Goal: Task Accomplishment & Management: Use online tool/utility

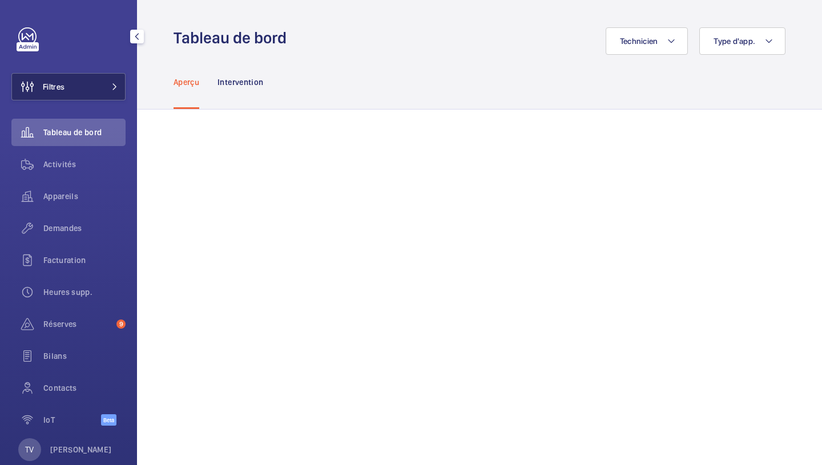
click at [120, 82] on button "Filtres" at bounding box center [68, 86] width 114 height 27
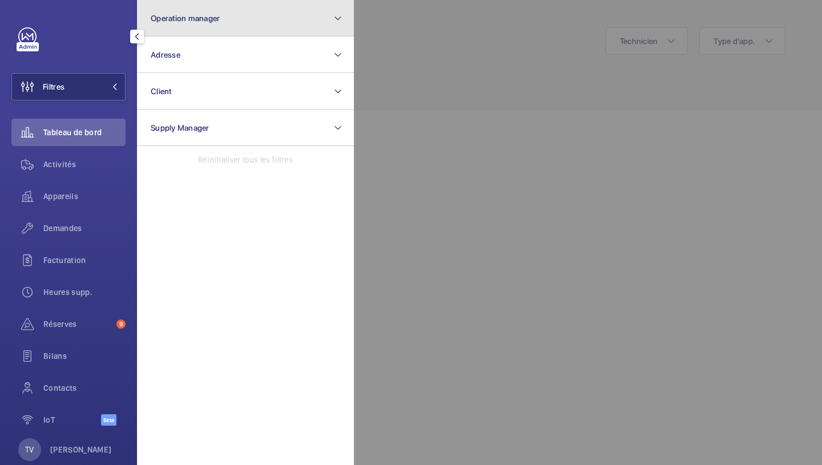
click at [231, 26] on button "Operation manager" at bounding box center [245, 18] width 217 height 37
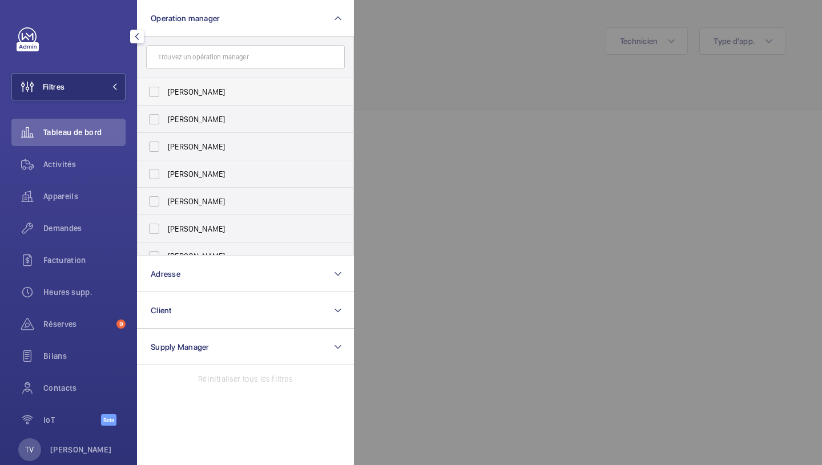
click at [214, 87] on span "[PERSON_NAME]" at bounding box center [246, 91] width 157 height 11
click at [166, 87] on input "[PERSON_NAME]" at bounding box center [154, 92] width 23 height 23
checkbox input "true"
click at [416, 71] on div at bounding box center [765, 232] width 822 height 465
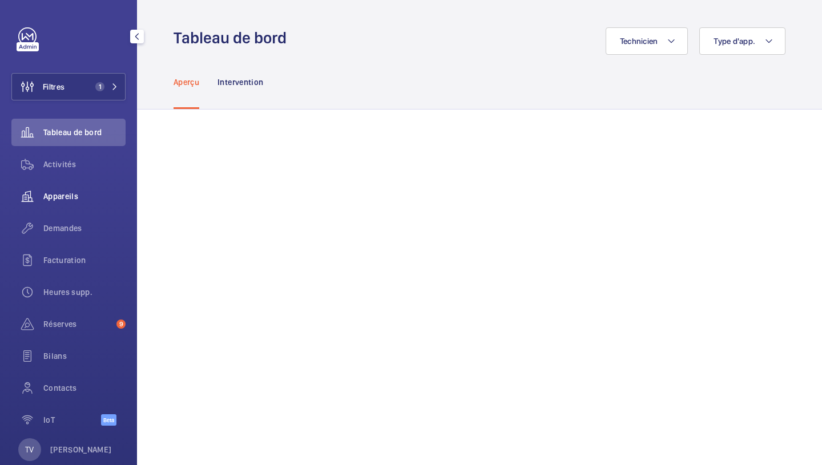
click at [92, 184] on div "Appareils" at bounding box center [68, 196] width 114 height 27
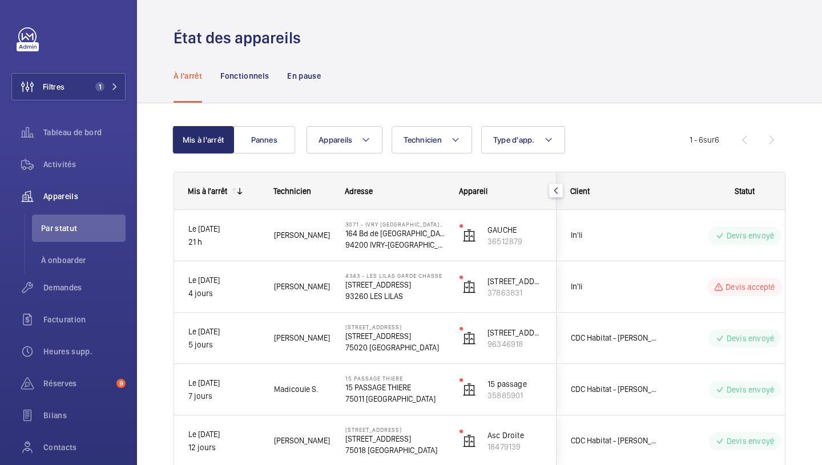
click at [717, 102] on div "À l'arrêt Fonctionnels En pause" at bounding box center [480, 76] width 612 height 54
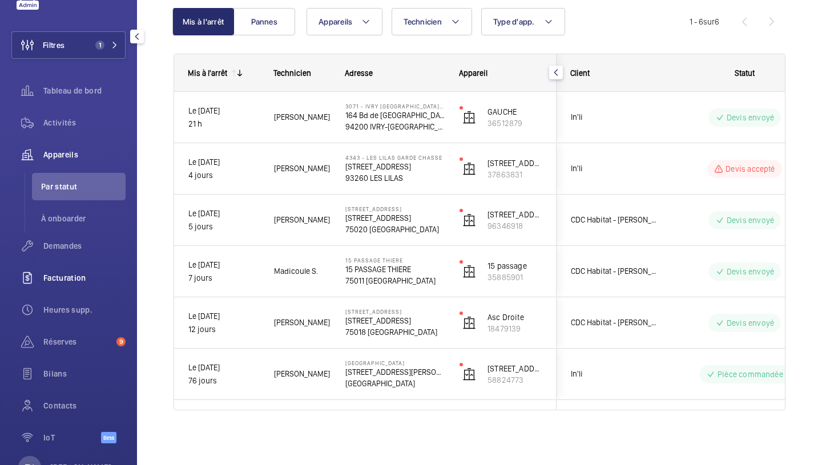
scroll to position [41, 0]
click at [69, 249] on span "Demandes" at bounding box center [84, 246] width 82 height 11
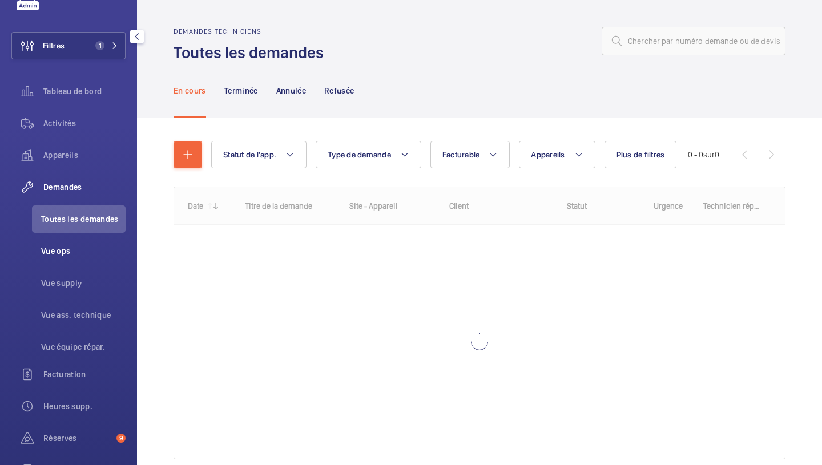
click at [66, 251] on span "Vue ops" at bounding box center [83, 251] width 85 height 11
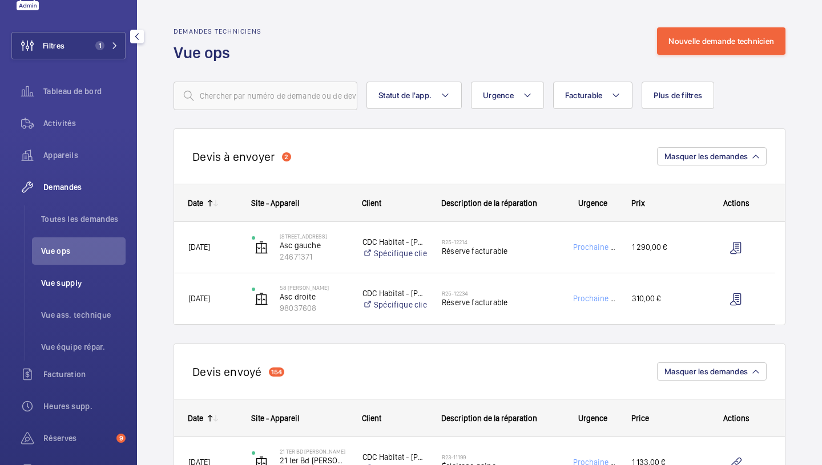
scroll to position [179, 0]
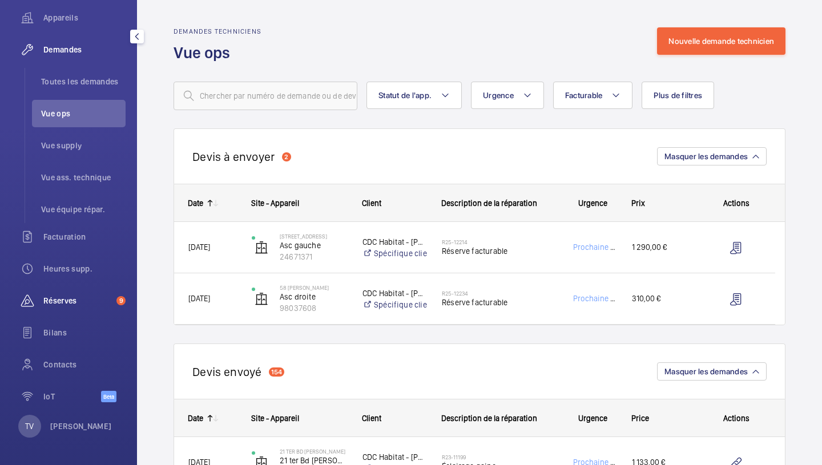
click at [71, 304] on span "Réserves" at bounding box center [77, 300] width 69 height 11
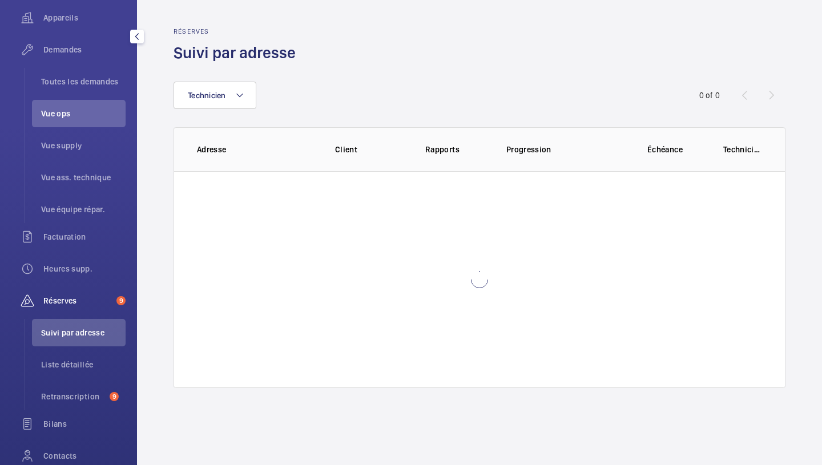
scroll to position [115, 0]
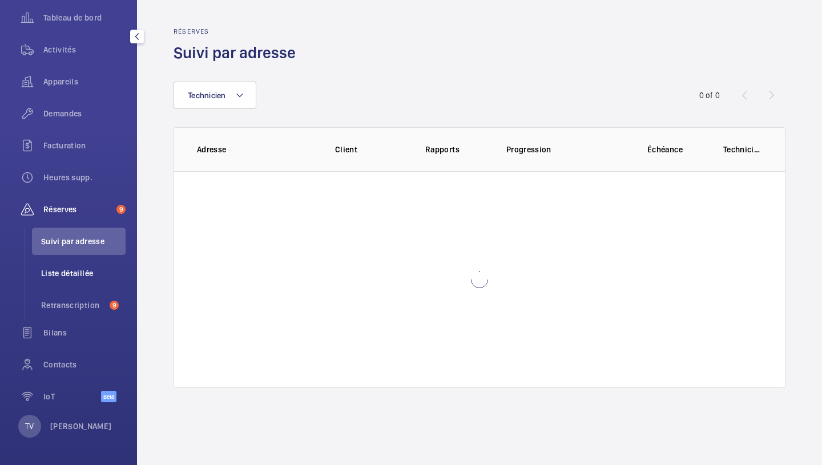
click at [89, 283] on li "Liste détaillée" at bounding box center [79, 273] width 94 height 27
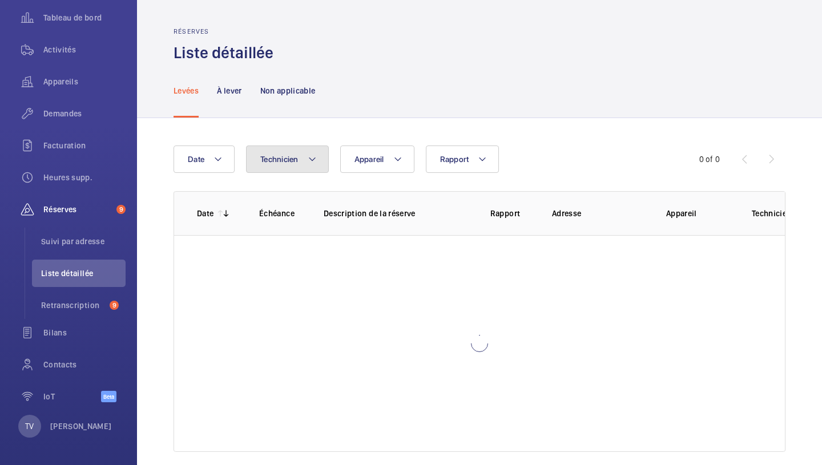
click at [299, 159] on span "Technicien" at bounding box center [279, 159] width 38 height 9
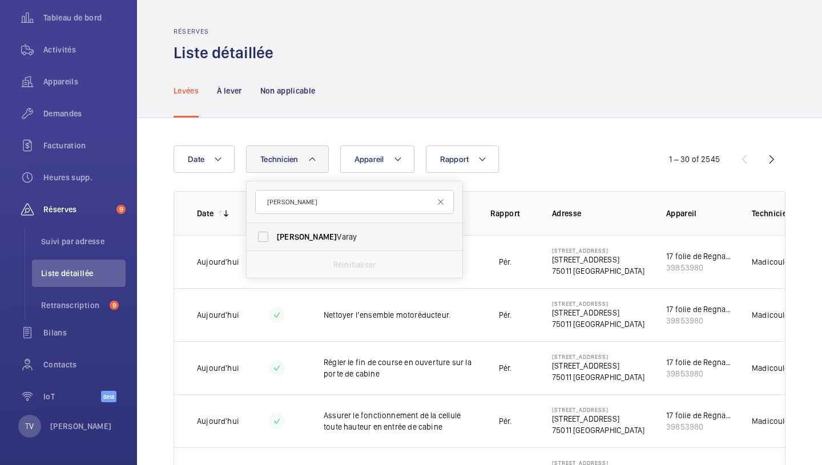
type input "[PERSON_NAME]"
click at [284, 242] on span "[PERSON_NAME]" at bounding box center [307, 236] width 60 height 9
click at [275, 242] on input "[PERSON_NAME]" at bounding box center [263, 237] width 23 height 23
checkbox input "true"
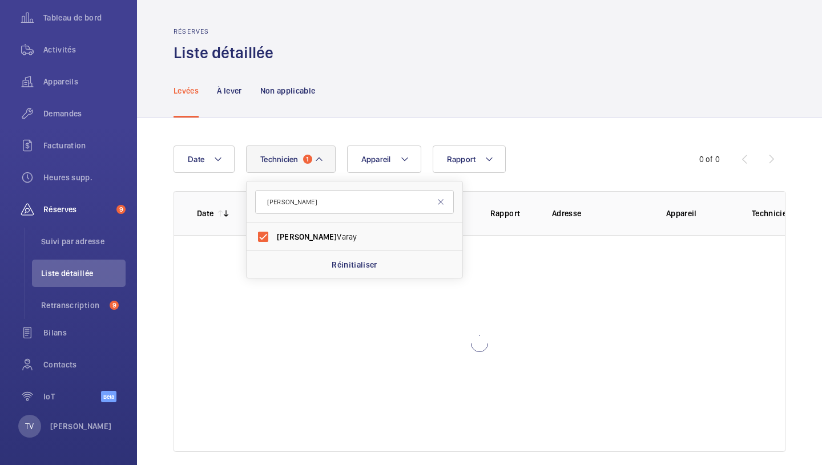
click at [609, 144] on div "Date Technicien 1 [PERSON_NAME] Réinitialiser Appareil Rapport 0 of 0 Date Éché…" at bounding box center [479, 299] width 685 height 362
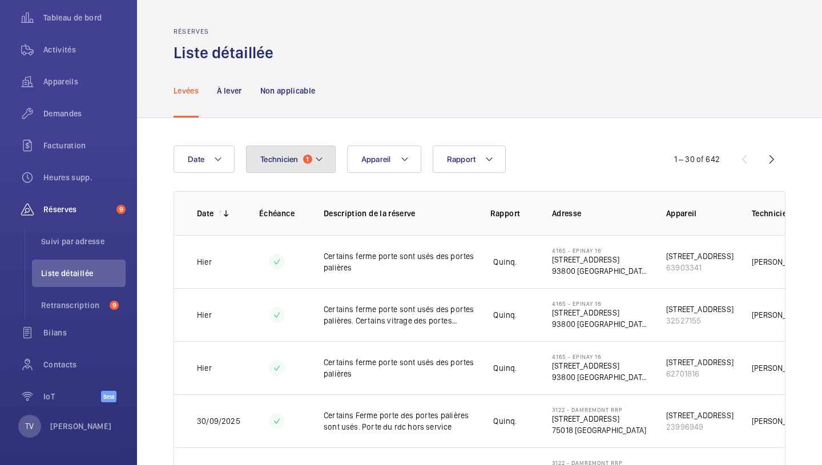
click at [264, 152] on button "Technicien 1" at bounding box center [291, 159] width 90 height 27
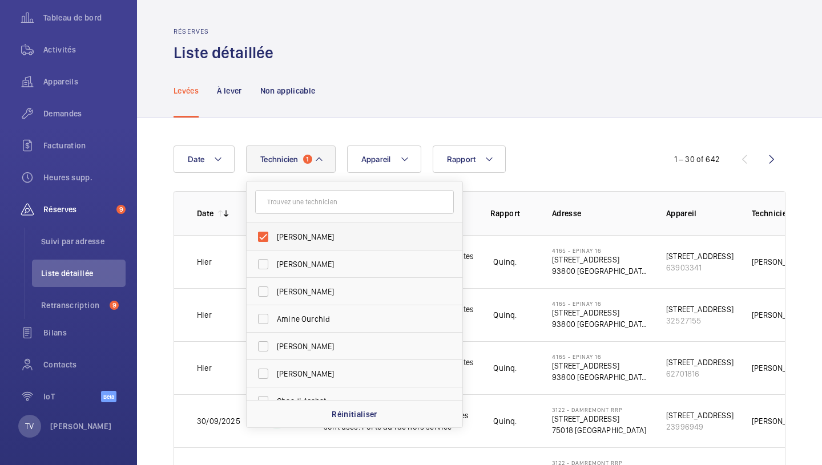
click at [277, 228] on label "[PERSON_NAME]" at bounding box center [346, 236] width 199 height 27
click at [275, 228] on input "[PERSON_NAME]" at bounding box center [263, 237] width 23 height 23
checkbox input "false"
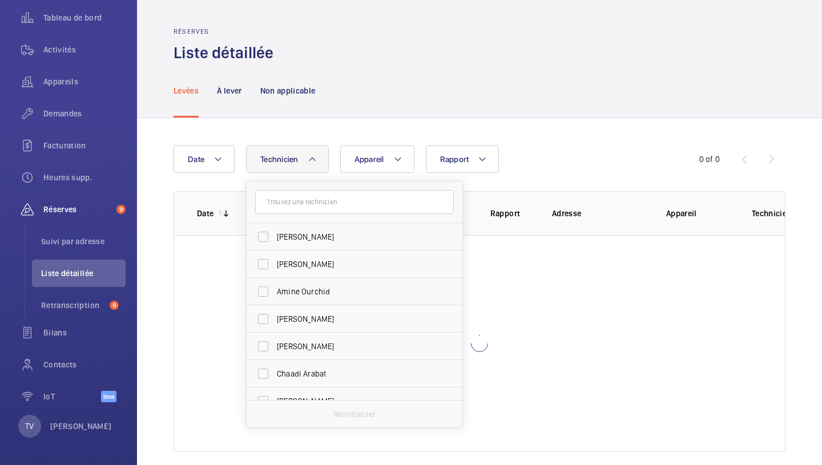
click at [158, 139] on div "Date Technicien [PERSON_NAME] [PERSON_NAME] Ourchid [PERSON_NAME] [PERSON_NAME]…" at bounding box center [479, 299] width 685 height 362
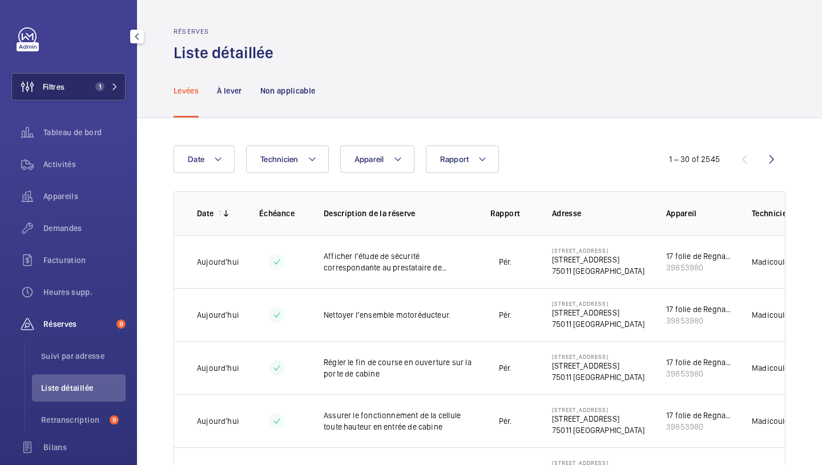
click at [66, 79] on button "Filtres 1" at bounding box center [68, 86] width 114 height 27
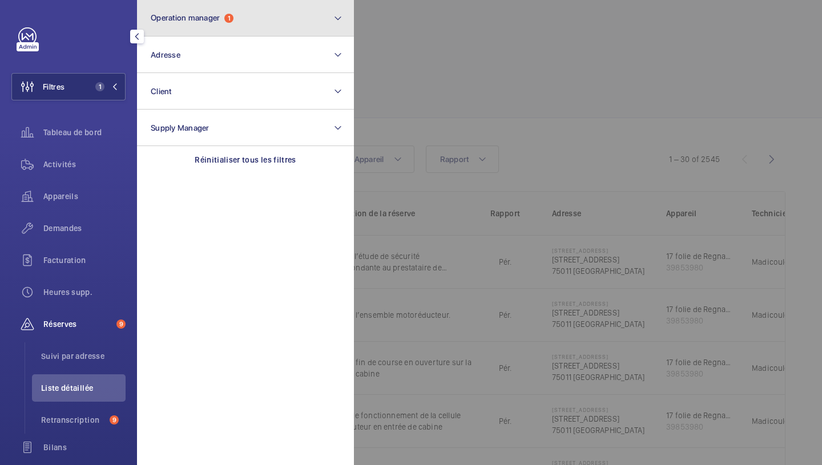
click at [208, 29] on button "Operation manager 1" at bounding box center [245, 18] width 217 height 37
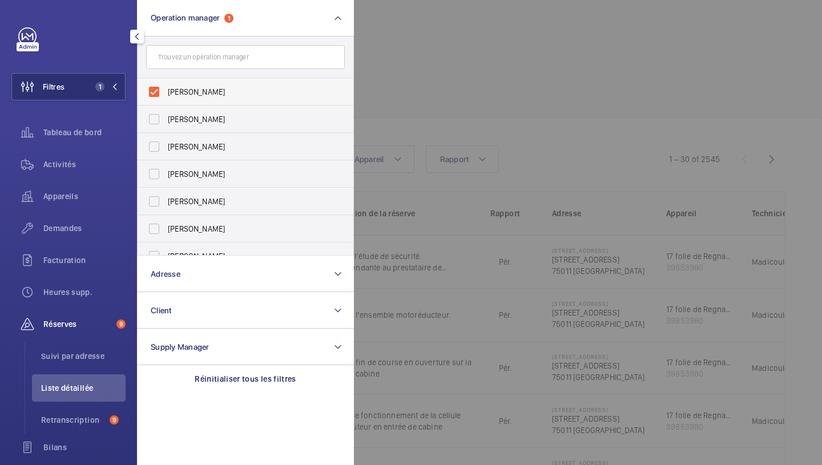
click at [174, 93] on span "[PERSON_NAME]" at bounding box center [246, 91] width 157 height 11
click at [166, 93] on input "[PERSON_NAME]" at bounding box center [154, 92] width 23 height 23
checkbox input "false"
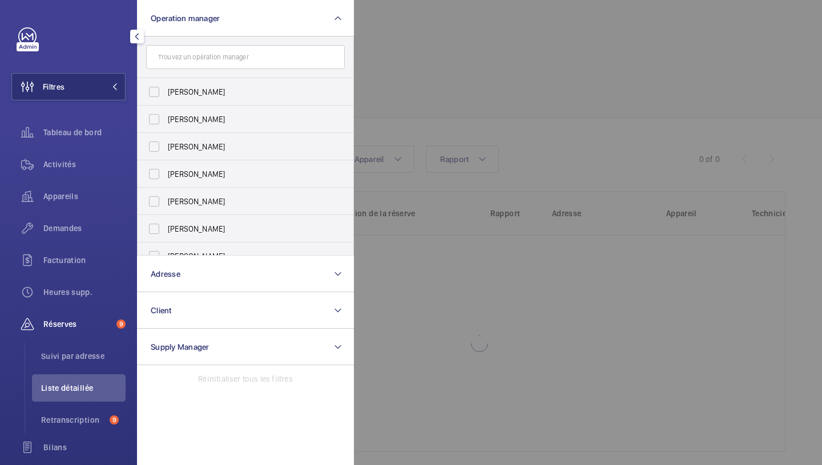
click at [513, 147] on div at bounding box center [765, 232] width 822 height 465
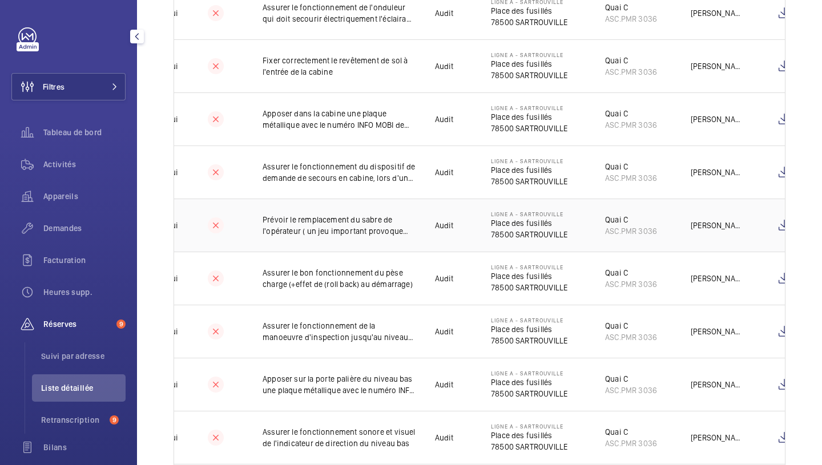
scroll to position [0, 118]
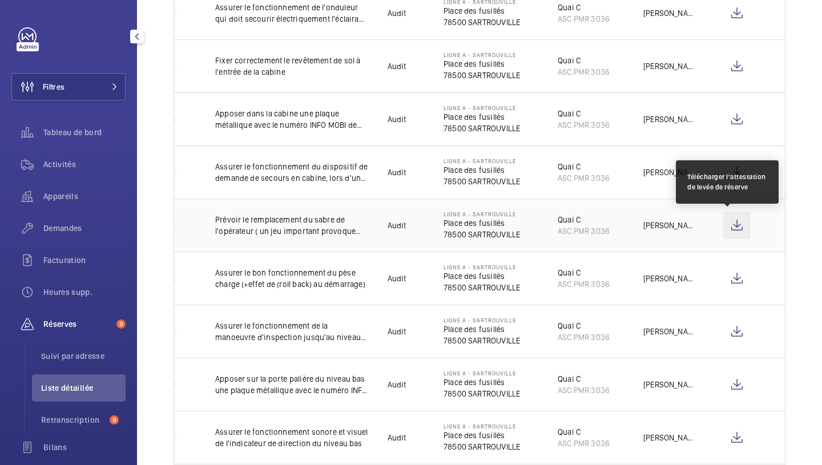
click at [729, 236] on wm-front-icon-button at bounding box center [737, 225] width 27 height 27
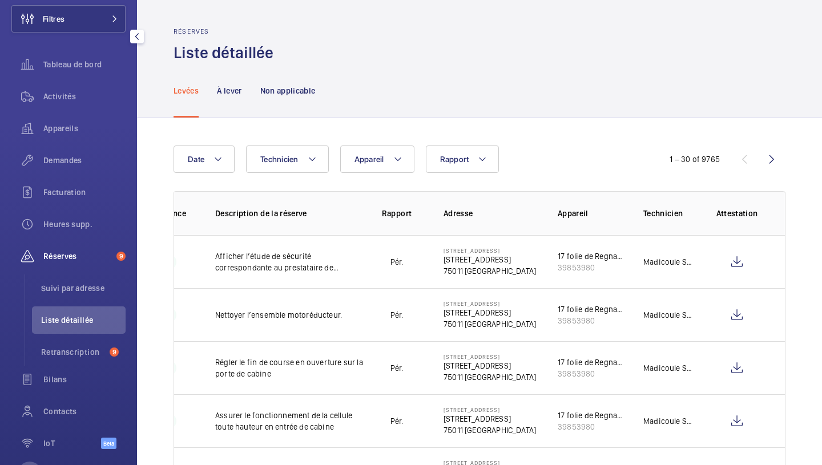
scroll to position [69, 0]
click at [96, 290] on span "Suivi par adresse" at bounding box center [83, 287] width 85 height 11
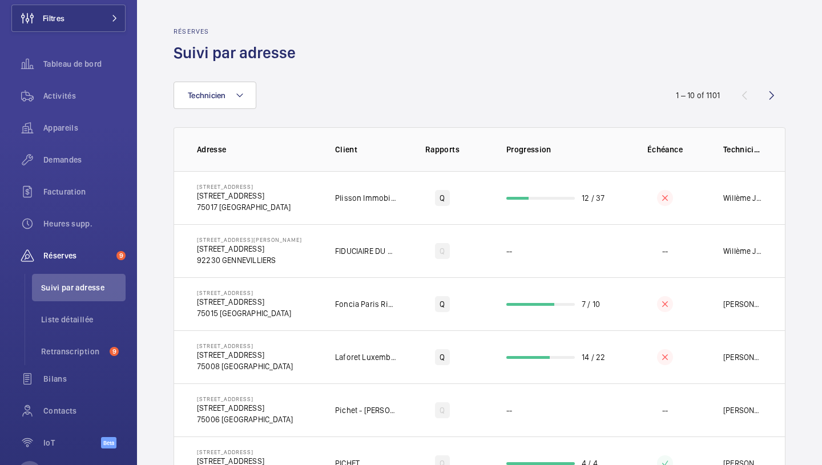
click at [400, 87] on div "Technicien" at bounding box center [411, 95] width 475 height 27
click at [75, 93] on span "Activités" at bounding box center [84, 95] width 82 height 11
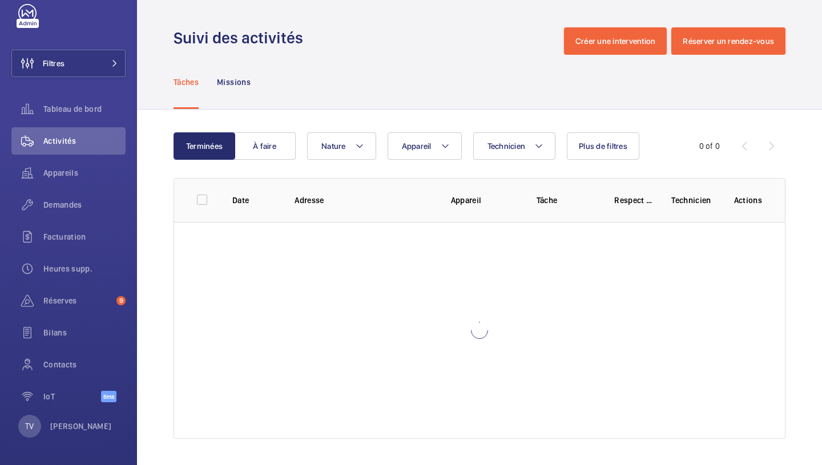
scroll to position [1, 0]
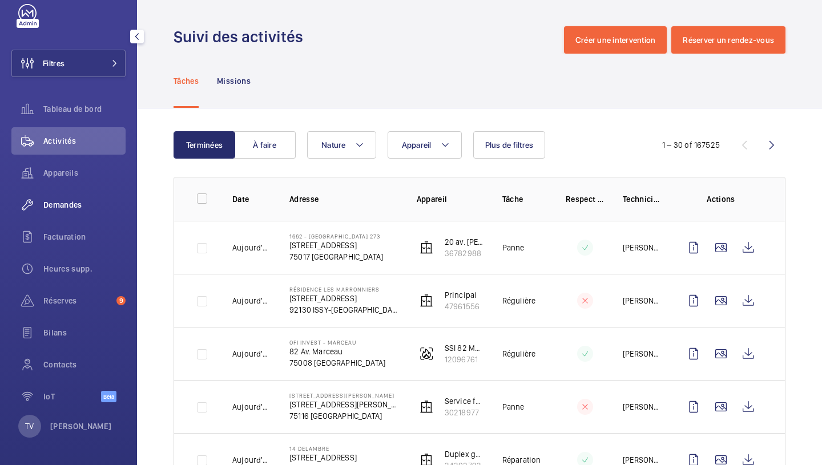
click at [70, 208] on span "Demandes" at bounding box center [84, 204] width 82 height 11
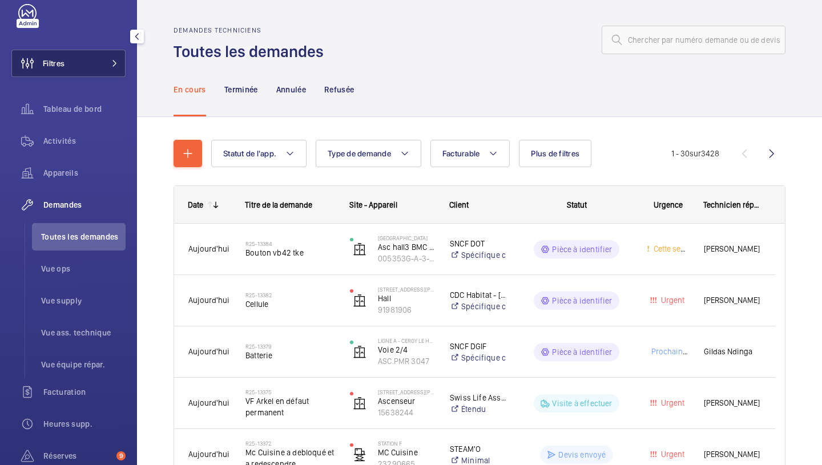
click at [58, 65] on span "Filtres" at bounding box center [54, 63] width 22 height 11
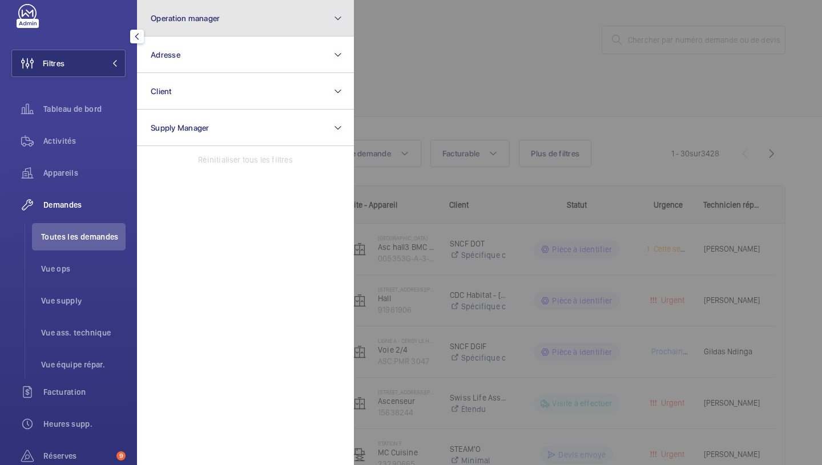
click at [307, 18] on button "Operation manager" at bounding box center [245, 18] width 217 height 37
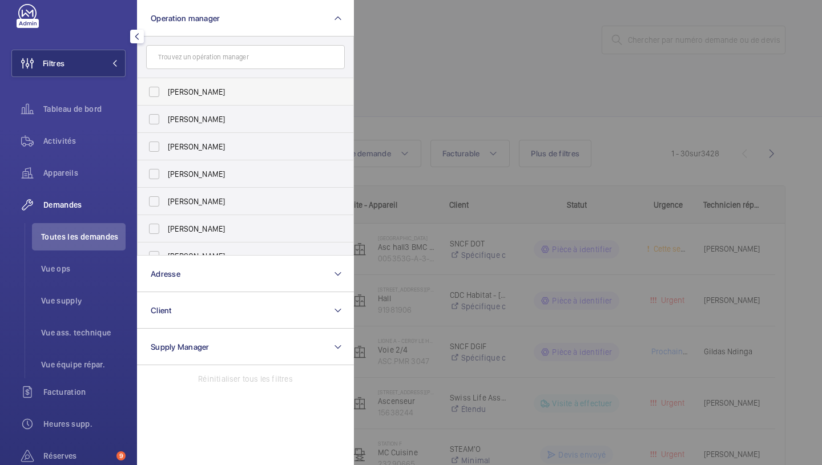
click at [213, 98] on label "[PERSON_NAME]" at bounding box center [237, 91] width 199 height 27
click at [155, 93] on input "[PERSON_NAME]" at bounding box center [154, 92] width 23 height 23
checkbox input "true"
click at [583, 74] on div at bounding box center [765, 232] width 822 height 465
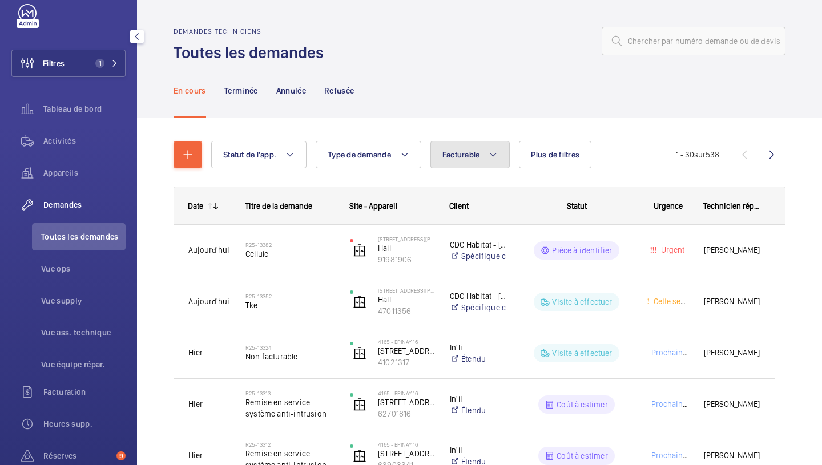
click at [489, 156] on button "Facturable" at bounding box center [471, 154] width 80 height 27
click at [579, 151] on span "Plus de filtres" at bounding box center [555, 154] width 49 height 9
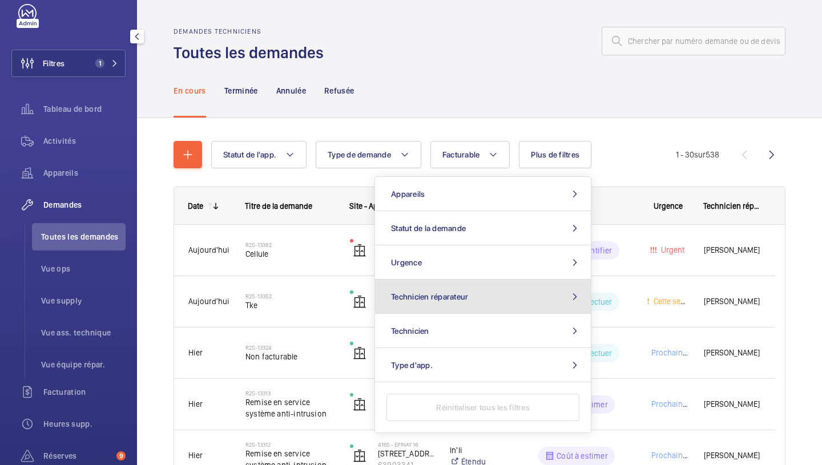
click at [475, 295] on button "Technicien réparateur" at bounding box center [483, 297] width 216 height 34
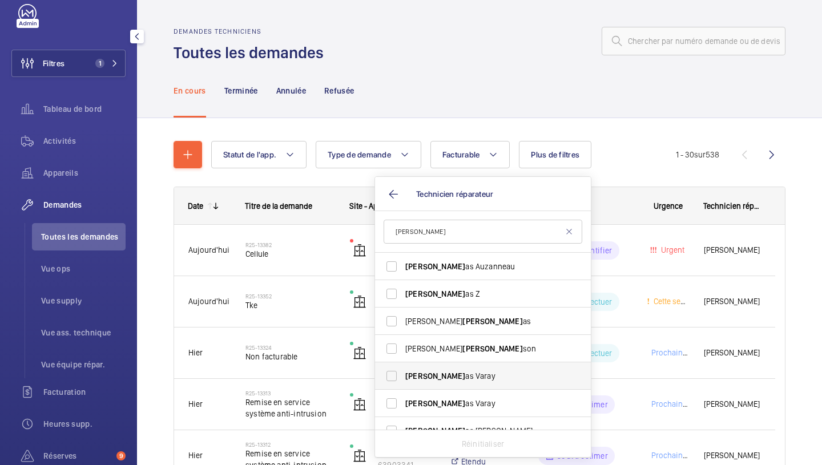
type input "[PERSON_NAME]"
click at [480, 383] on label "[PERSON_NAME] as Varay" at bounding box center [474, 376] width 199 height 27
click at [403, 383] on input "[PERSON_NAME] as Varay" at bounding box center [391, 376] width 23 height 23
checkbox input "true"
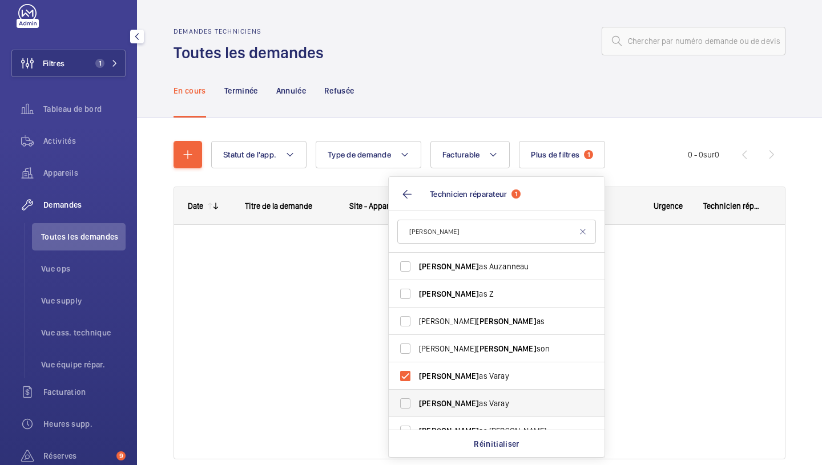
click at [473, 408] on span "[PERSON_NAME] as Varay" at bounding box center [497, 403] width 157 height 11
click at [417, 408] on input "[PERSON_NAME] as Varay" at bounding box center [405, 403] width 23 height 23
checkbox input "true"
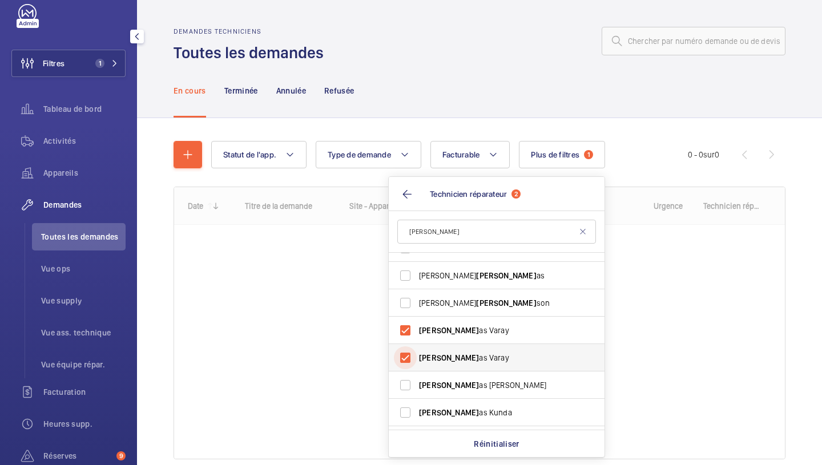
scroll to position [57, 0]
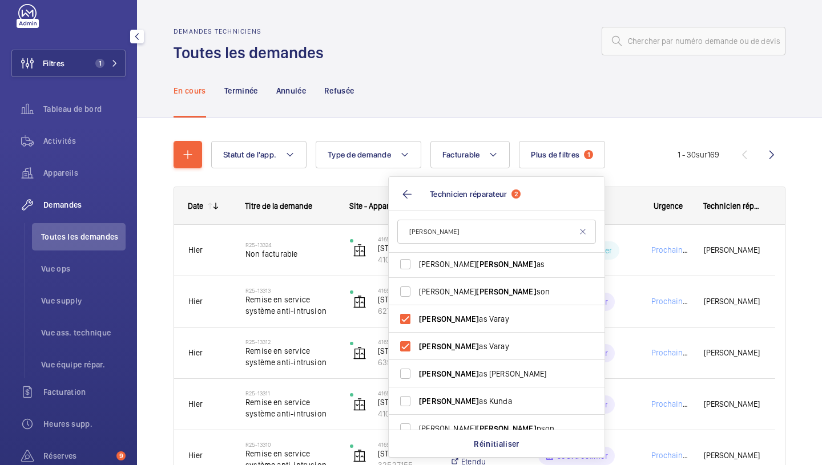
click at [642, 98] on div "En cours Terminée Annulée Refusée" at bounding box center [480, 90] width 612 height 54
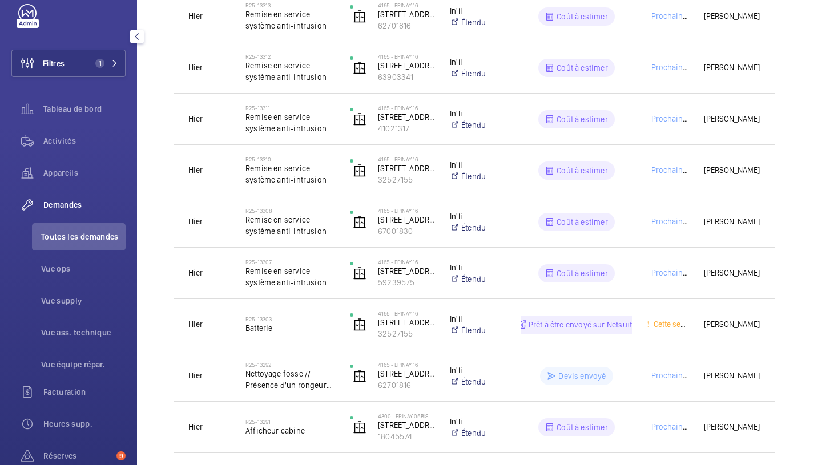
scroll to position [343, 0]
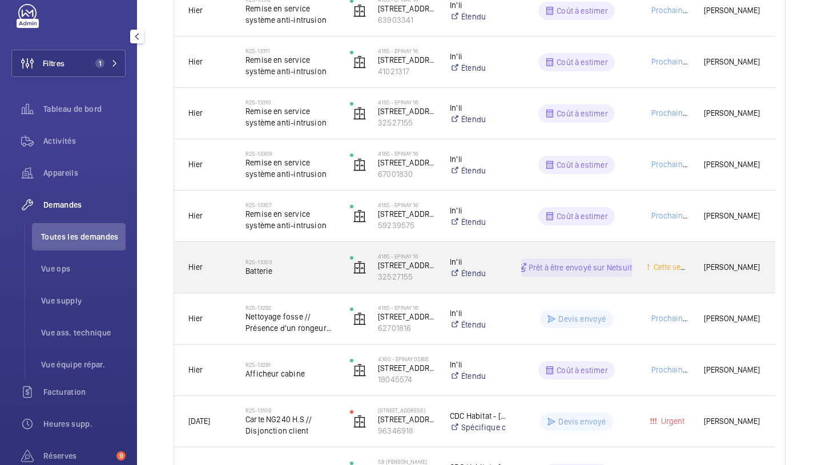
click at [759, 279] on div "[PERSON_NAME]" at bounding box center [733, 268] width 85 height 36
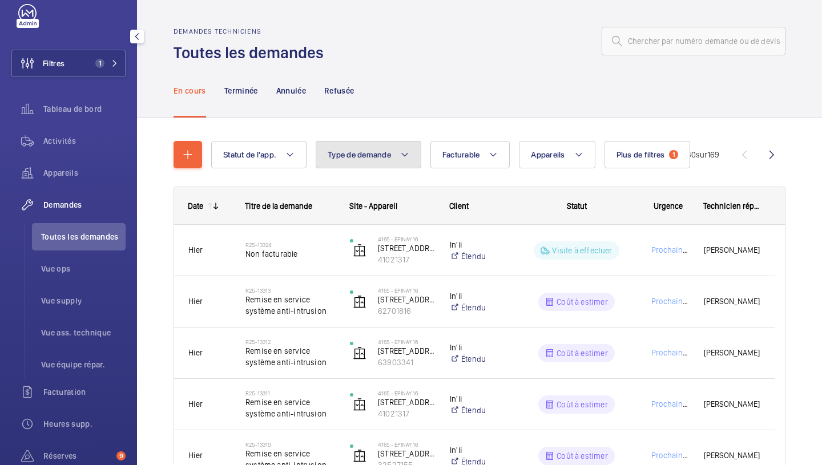
click at [370, 151] on span "Type de demande" at bounding box center [359, 154] width 63 height 9
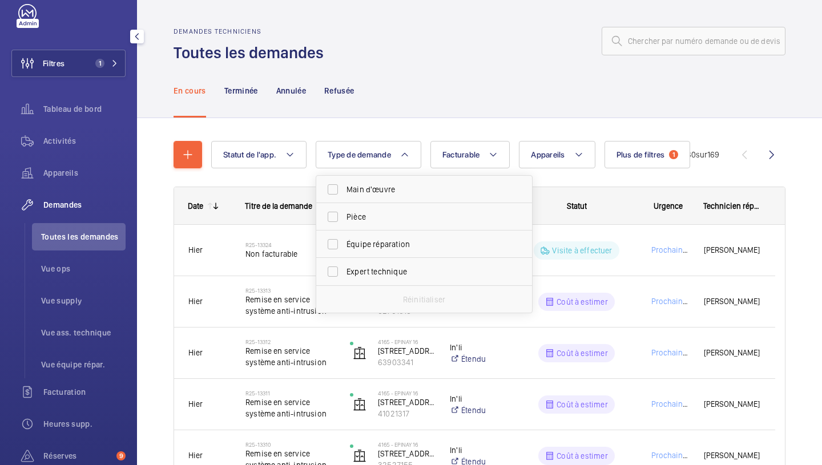
drag, startPoint x: 355, startPoint y: 110, endPoint x: 335, endPoint y: 126, distance: 24.8
click at [346, 118] on div "En cours Terminée Annulée Refusée" at bounding box center [479, 90] width 685 height 55
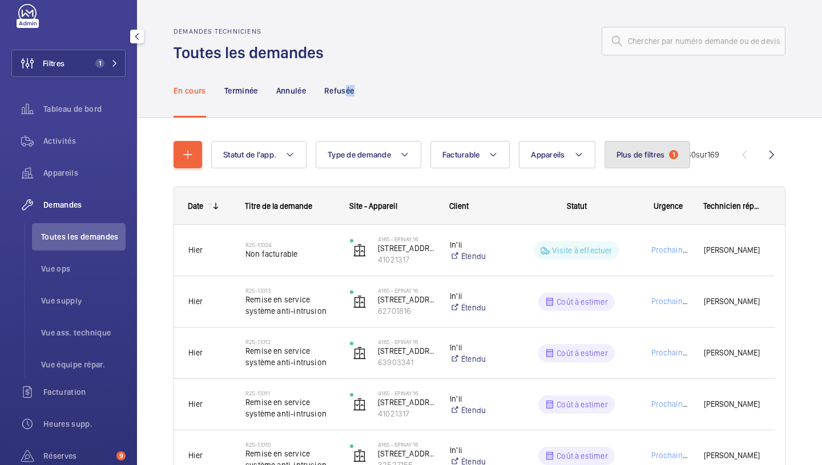
click at [659, 153] on span "Plus de filtres" at bounding box center [641, 154] width 49 height 9
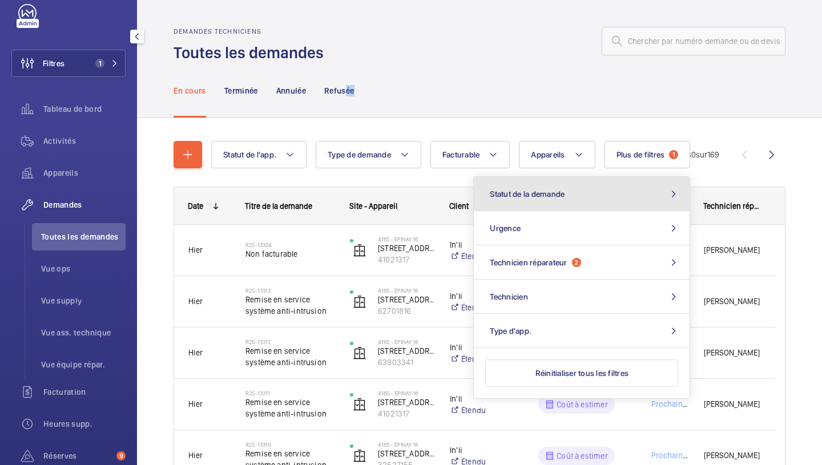
click at [577, 203] on button "Statut de la demande" at bounding box center [582, 194] width 216 height 34
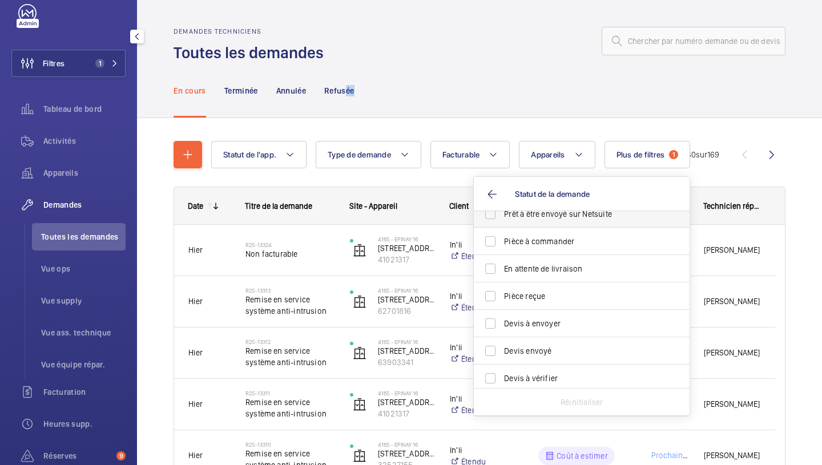
scroll to position [114, 0]
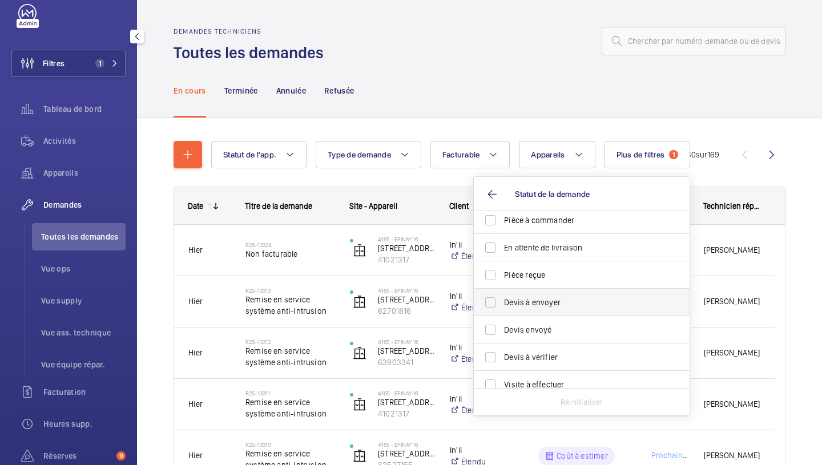
click at [574, 305] on span "Devis à envoyer" at bounding box center [582, 302] width 157 height 11
click at [502, 305] on input "Devis à envoyer" at bounding box center [490, 302] width 23 height 23
checkbox input "true"
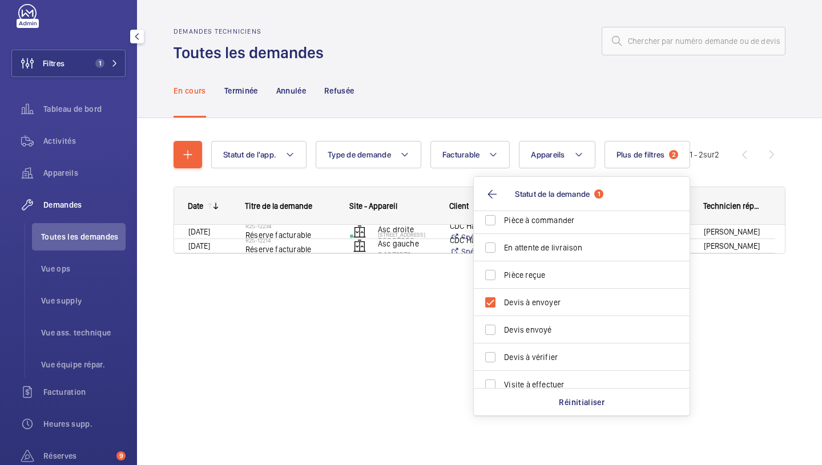
click at [599, 99] on div "En cours Terminée Annulée Refusée" at bounding box center [480, 90] width 612 height 54
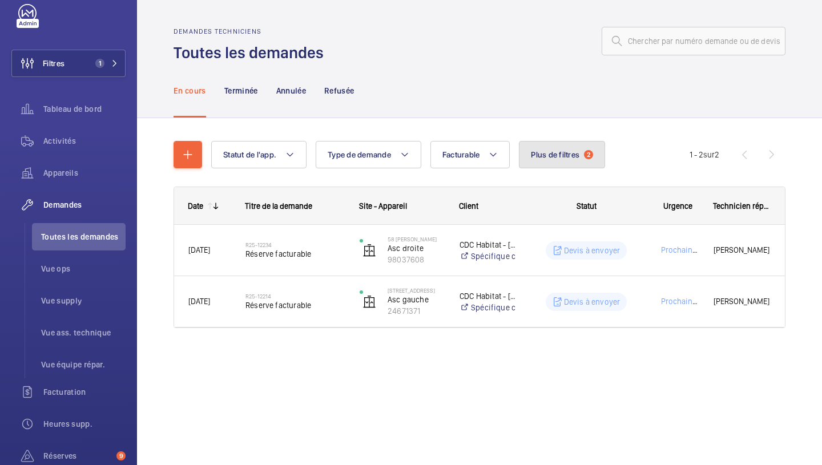
click at [587, 164] on button "Plus de filtres 2" at bounding box center [562, 154] width 86 height 27
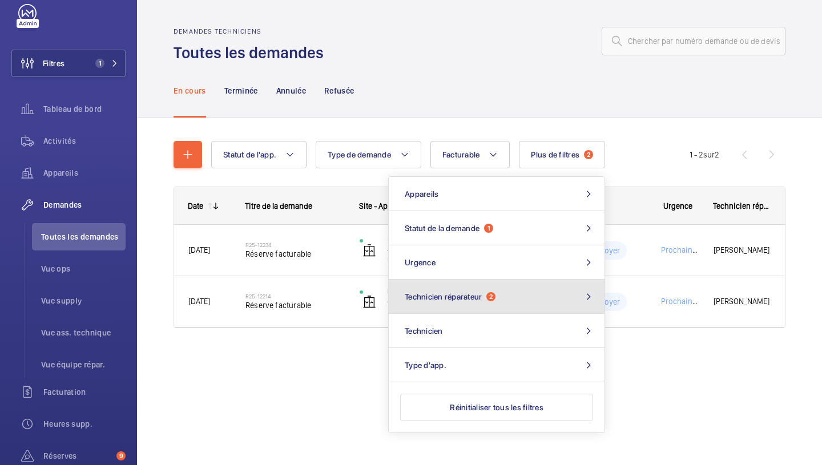
click at [499, 296] on button "Technicien réparateur 2" at bounding box center [497, 297] width 216 height 34
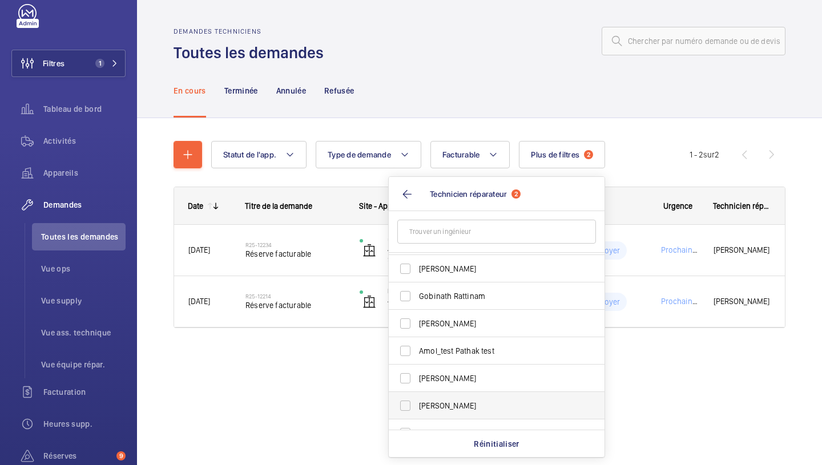
scroll to position [400, 0]
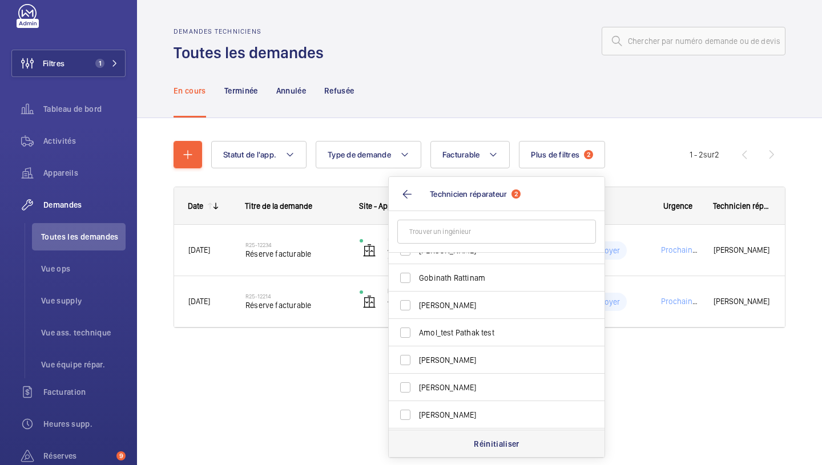
click at [512, 437] on div "Réinitialiser" at bounding box center [497, 443] width 216 height 27
click at [676, 125] on div "Statut de l'app. Type de demande Facturable Plus de filtres 1 Appareils Statut …" at bounding box center [480, 239] width 612 height 233
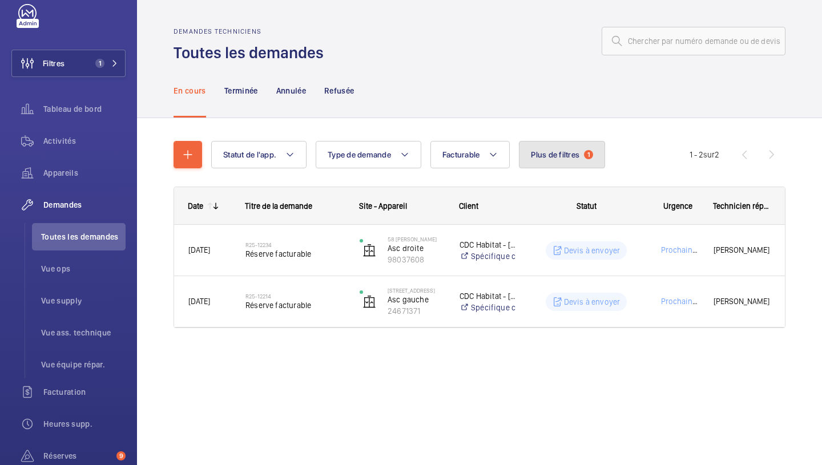
click at [568, 163] on button "Plus de filtres 1" at bounding box center [562, 154] width 86 height 27
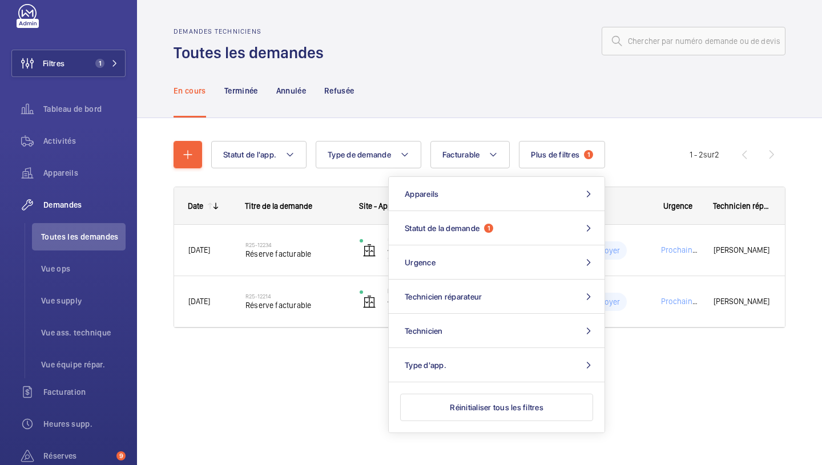
click at [675, 129] on div "Statut de l'app. Type de demande Facturable Plus de filtres 1 Appareils Statut …" at bounding box center [480, 239] width 612 height 233
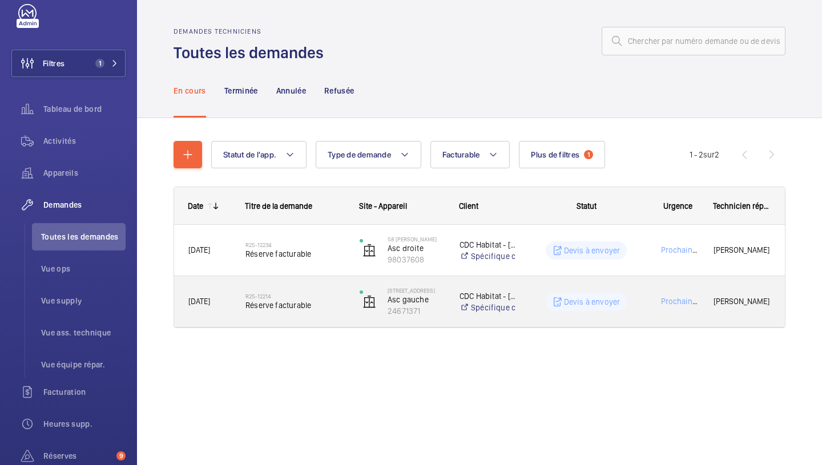
click at [263, 303] on span "Réserve facturable" at bounding box center [295, 305] width 99 height 11
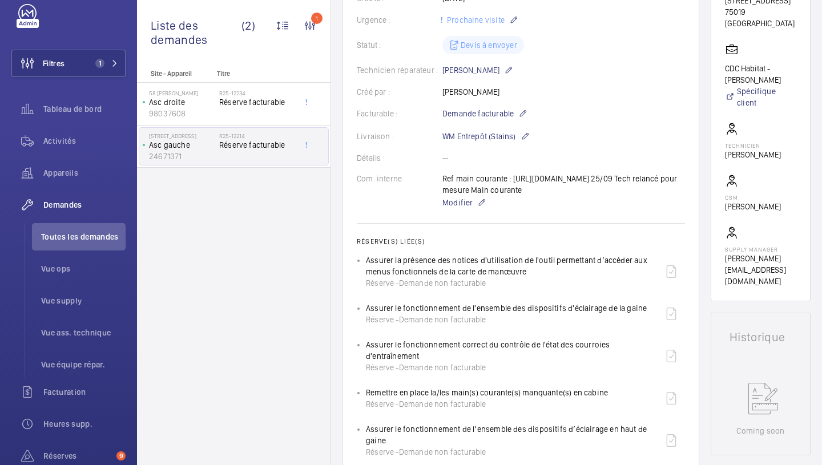
scroll to position [171, 0]
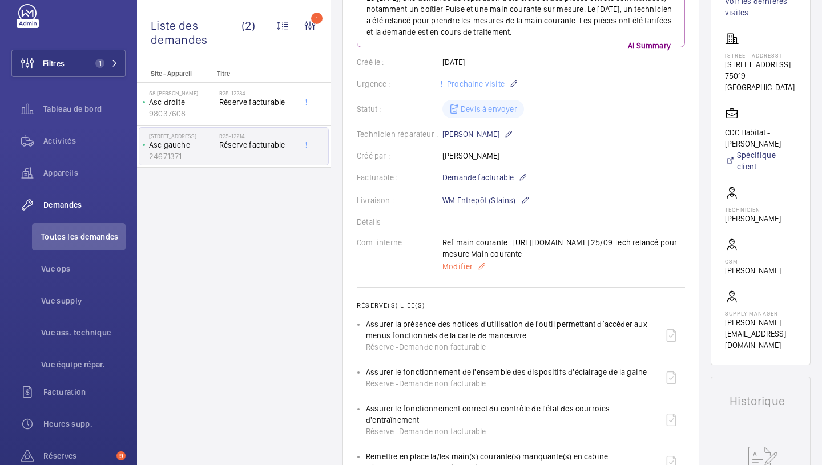
click at [484, 274] on mat-icon at bounding box center [481, 267] width 9 height 14
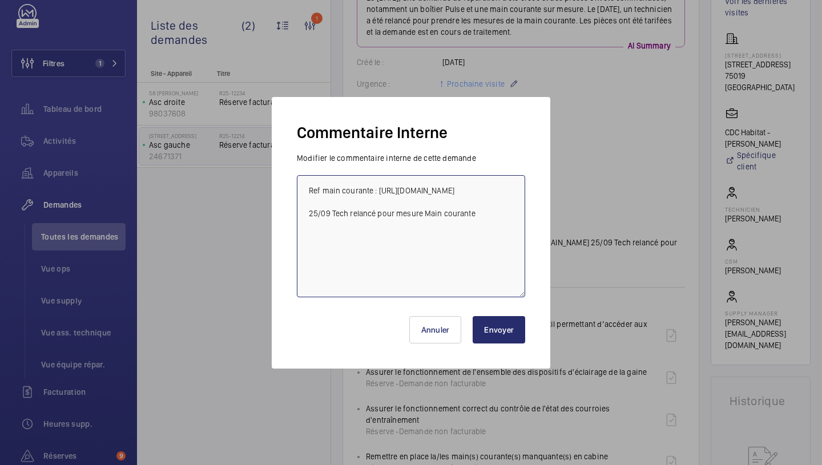
click at [308, 193] on textarea "Ref main courante : [URL][DOMAIN_NAME] 25/09 Tech relancé pour mesure Main cour…" at bounding box center [411, 236] width 228 height 122
click at [332, 184] on textarea "Ref main courante : [URL][DOMAIN_NAME] 25/09 Tech relancé pour mesure Main cour…" at bounding box center [411, 236] width 228 height 122
click at [396, 188] on textarea "à l'été des leic Ref main courante : [URL][DOMAIN_NAME] 25/09 Tech relancé pour…" at bounding box center [411, 236] width 228 height 122
type textarea "absent à l'état des lieux Ref main courante : [URL][DOMAIN_NAME] 25/09 Tech rel…"
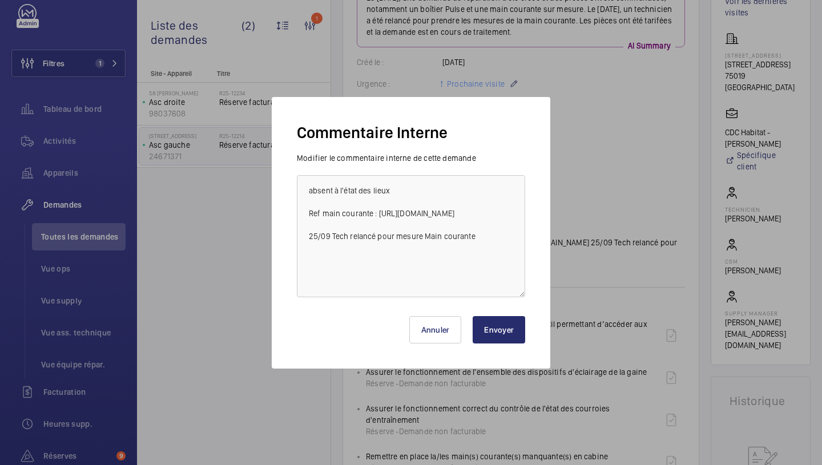
click at [510, 316] on button "Envoyer" at bounding box center [499, 329] width 53 height 27
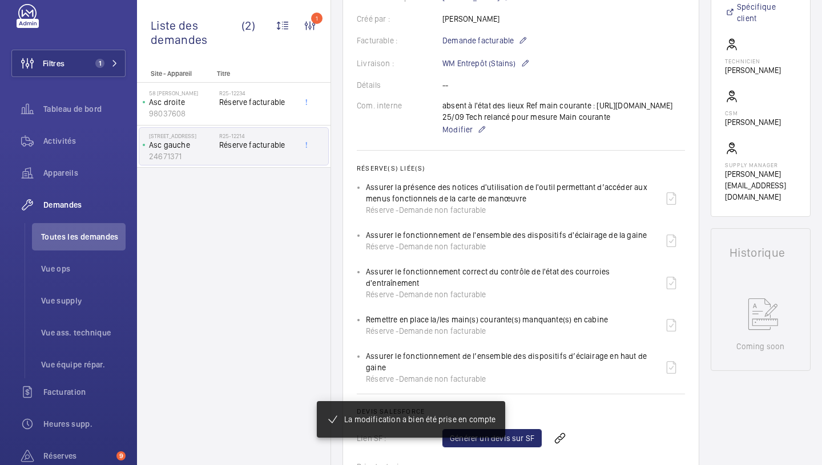
scroll to position [331, 0]
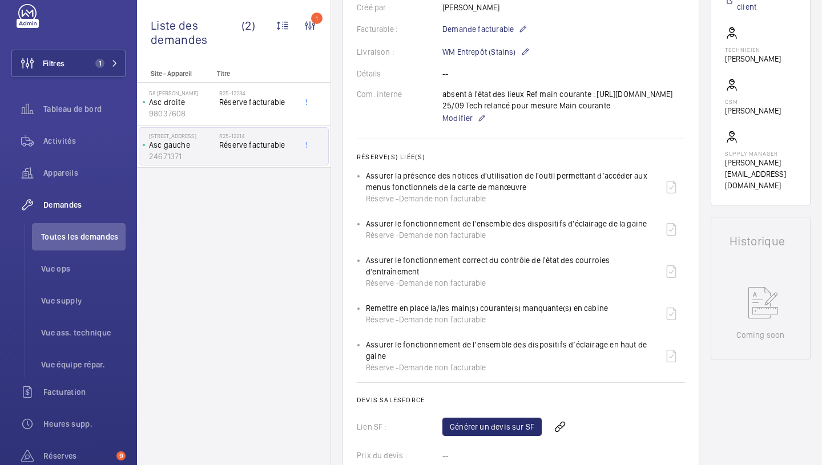
drag, startPoint x: 436, startPoint y: 93, endPoint x: 523, endPoint y: 99, distance: 87.1
click at [523, 99] on div "Com. interne absent à l'état des lieux Ref main courante : [URL][DOMAIN_NAME] 2…" at bounding box center [521, 107] width 328 height 37
click at [516, 125] on p "Modifier" at bounding box center [564, 118] width 243 height 14
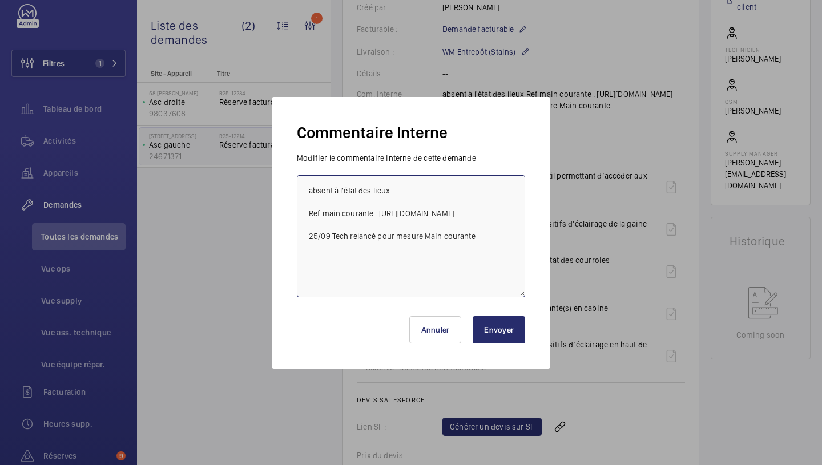
drag, startPoint x: 308, startPoint y: 216, endPoint x: 299, endPoint y: 187, distance: 30.7
click at [299, 187] on textarea "absent à l'état des lieux Ref main courante : [URL][DOMAIN_NAME] 25/09 Tech rel…" at bounding box center [411, 236] width 228 height 122
type textarea "Ref main courante : [URL][DOMAIN_NAME] 25/09 Tech relancé pour mesure Main cour…"
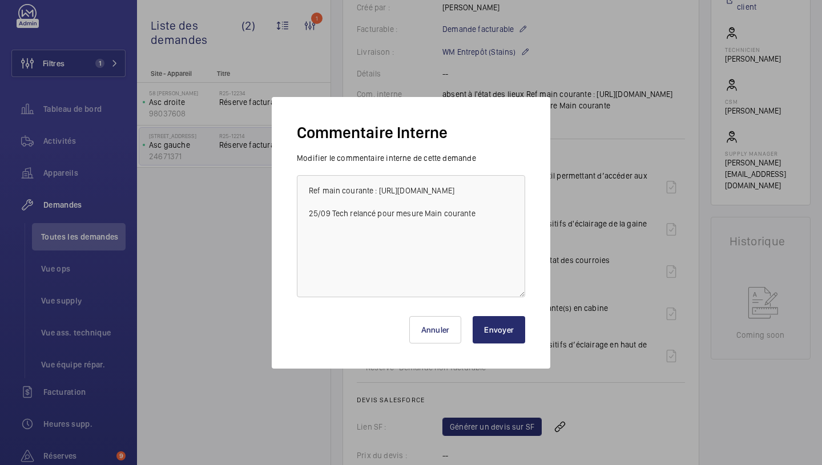
click at [484, 318] on button "Envoyer" at bounding box center [499, 329] width 53 height 27
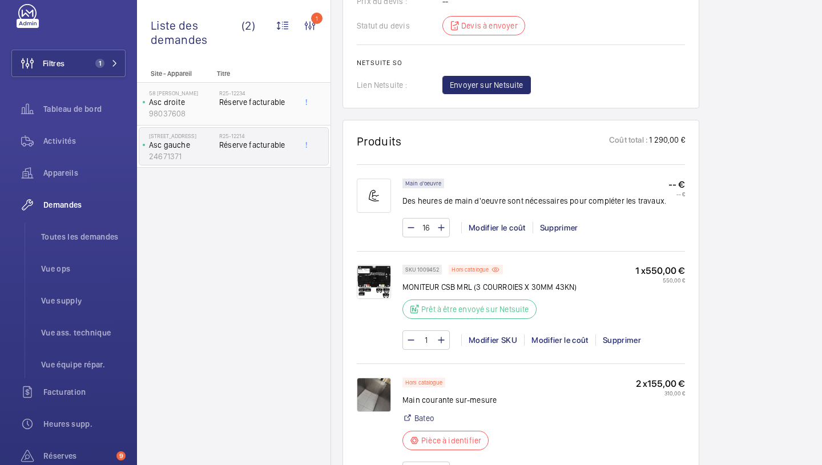
scroll to position [400, 0]
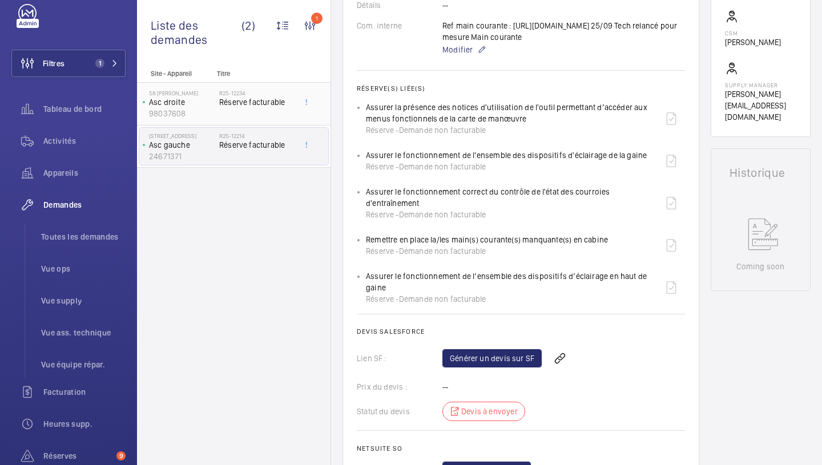
click at [240, 115] on div "R25-12234 Réserve facturable" at bounding box center [256, 106] width 75 height 33
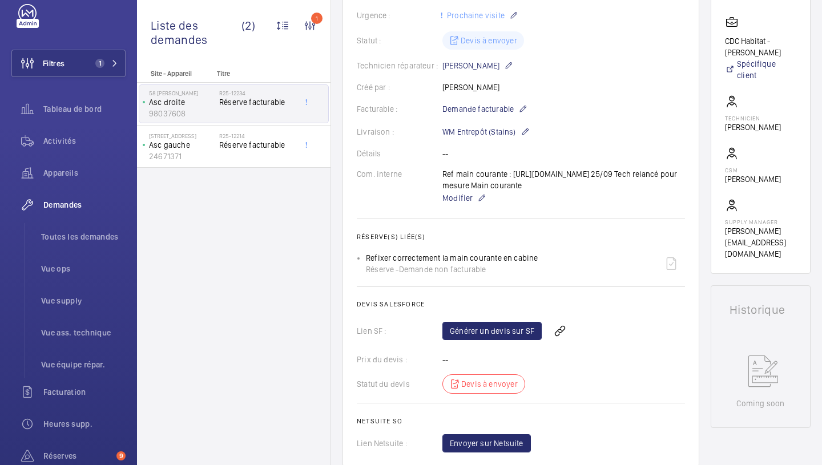
scroll to position [286, 0]
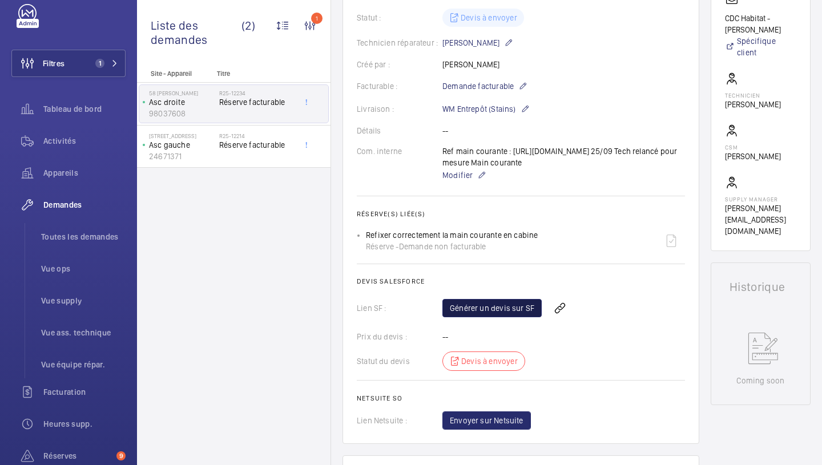
click at [507, 318] on link "Générer un devis sur SF" at bounding box center [492, 308] width 99 height 18
drag, startPoint x: 368, startPoint y: 257, endPoint x: 581, endPoint y: 252, distance: 212.5
click at [581, 252] on div "Refixer correctement la main courante en cabine Réserve - Demande non facturable" at bounding box center [525, 240] width 319 height 27
copy p "Refixer correctement la main courante en cabine"
click at [533, 174] on div "Ref main courante : [URL][DOMAIN_NAME] 25/09 Tech relancé pour mesure Main cour…" at bounding box center [564, 164] width 243 height 37
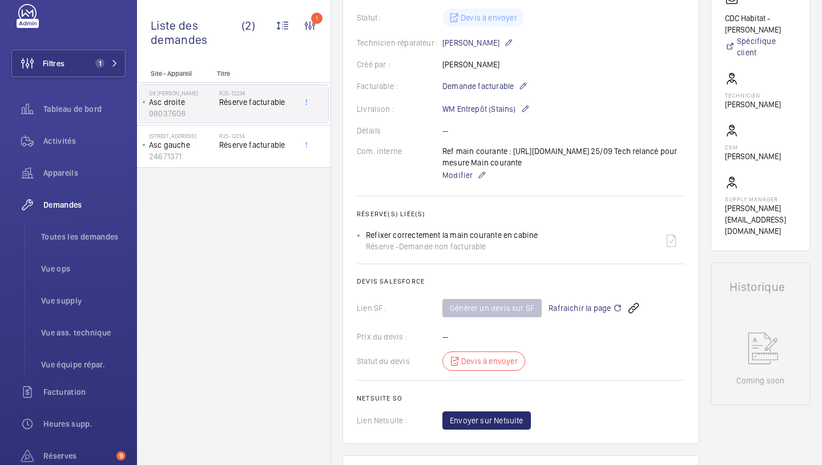
scroll to position [0, 0]
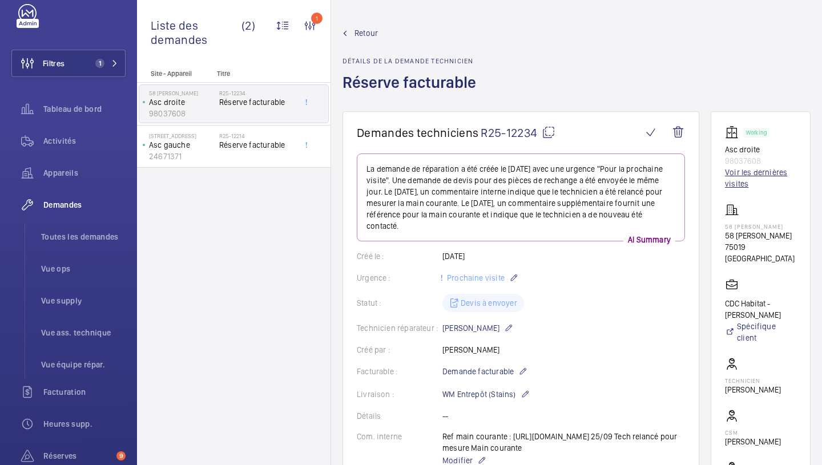
click at [733, 167] on link "Voir les dernières visites" at bounding box center [760, 178] width 71 height 23
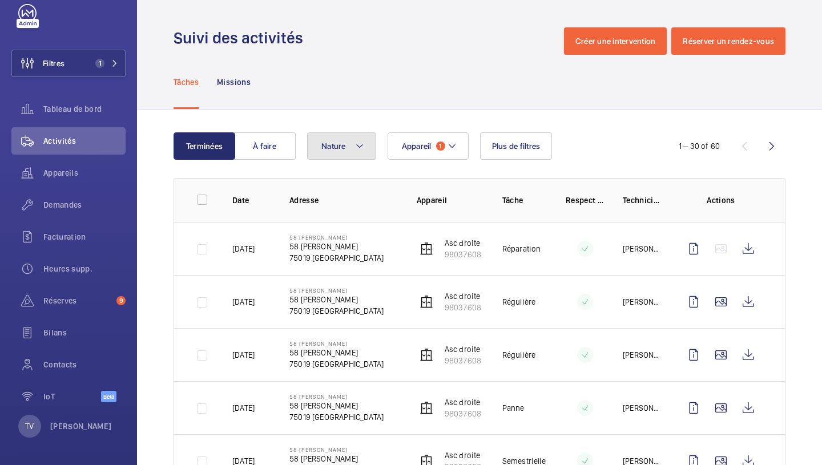
click at [336, 141] on button "Nature" at bounding box center [341, 146] width 69 height 27
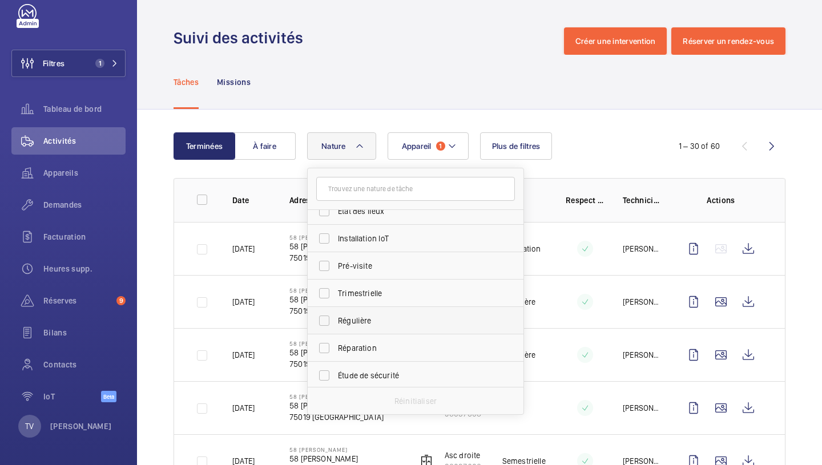
scroll to position [65, 0]
click at [373, 270] on span "État des lieux" at bounding box center [416, 268] width 157 height 11
click at [336, 270] on input "État des lieux" at bounding box center [324, 268] width 23 height 23
checkbox input "true"
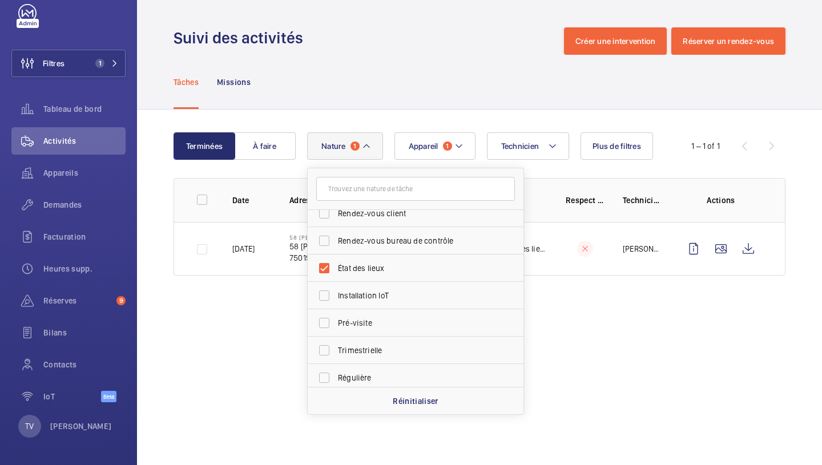
click at [393, 93] on div "Tâches Missions" at bounding box center [480, 82] width 612 height 54
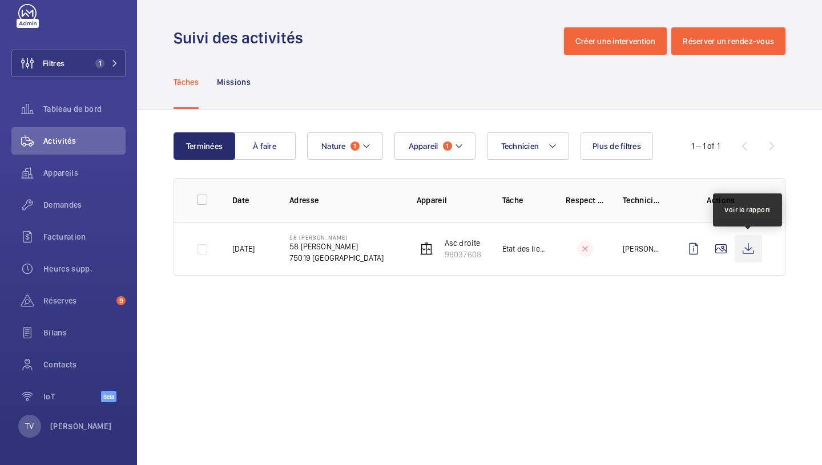
click at [754, 247] on wm-front-icon-button at bounding box center [748, 248] width 27 height 27
click at [718, 250] on wm-front-icon-button at bounding box center [721, 248] width 27 height 27
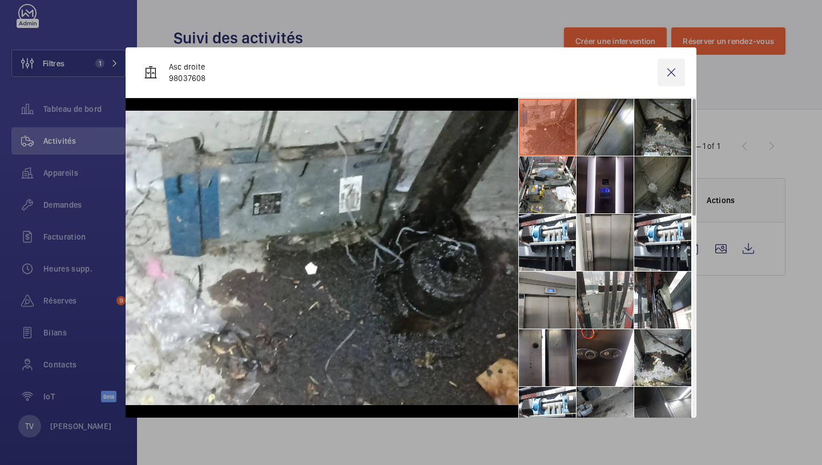
click at [675, 62] on wm-front-icon-button at bounding box center [671, 72] width 27 height 27
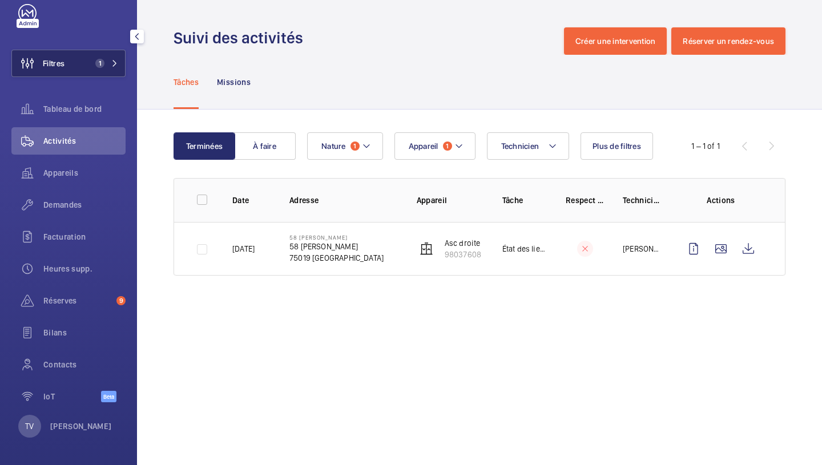
click at [87, 58] on button "Filtres 1" at bounding box center [68, 63] width 114 height 27
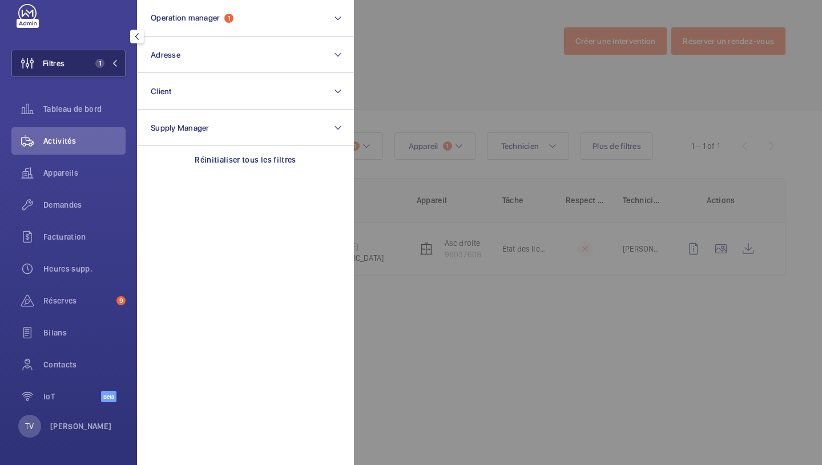
click at [84, 63] on button "Filtres 1" at bounding box center [68, 63] width 114 height 27
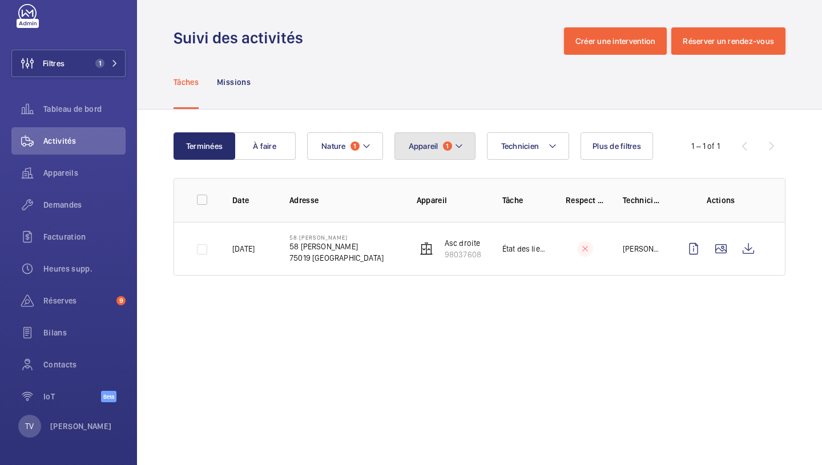
click at [435, 149] on span "Appareil" at bounding box center [424, 146] width 30 height 9
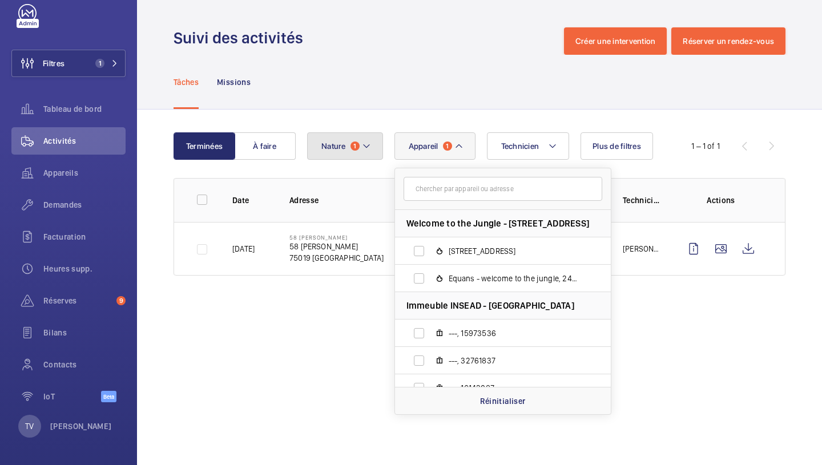
click at [356, 155] on button "Nature 1" at bounding box center [345, 146] width 76 height 27
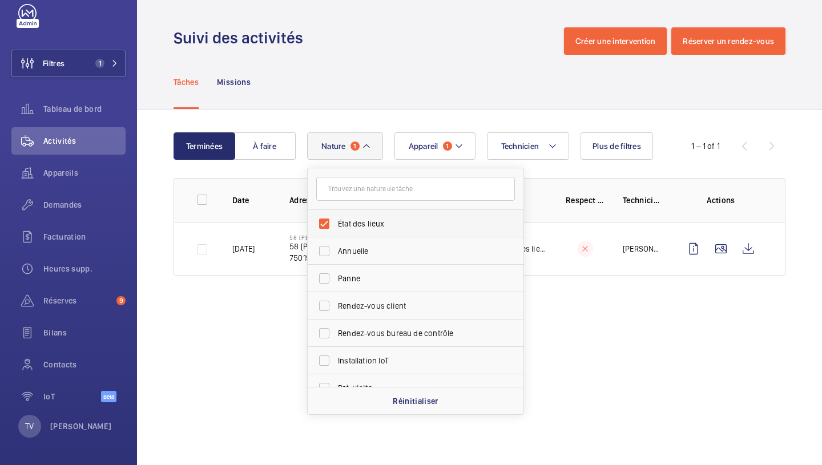
click at [361, 226] on span "État des lieux" at bounding box center [416, 223] width 157 height 11
click at [336, 226] on input "État des lieux" at bounding box center [324, 223] width 23 height 23
checkbox input "false"
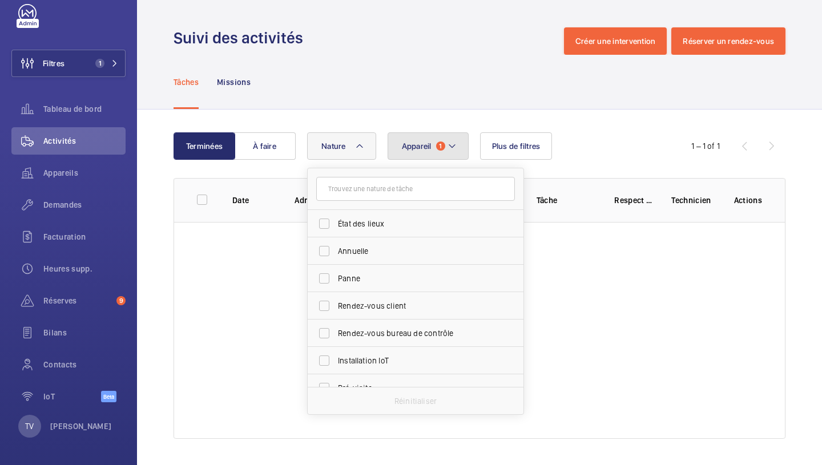
click at [438, 140] on button "Appareil 1" at bounding box center [428, 146] width 81 height 27
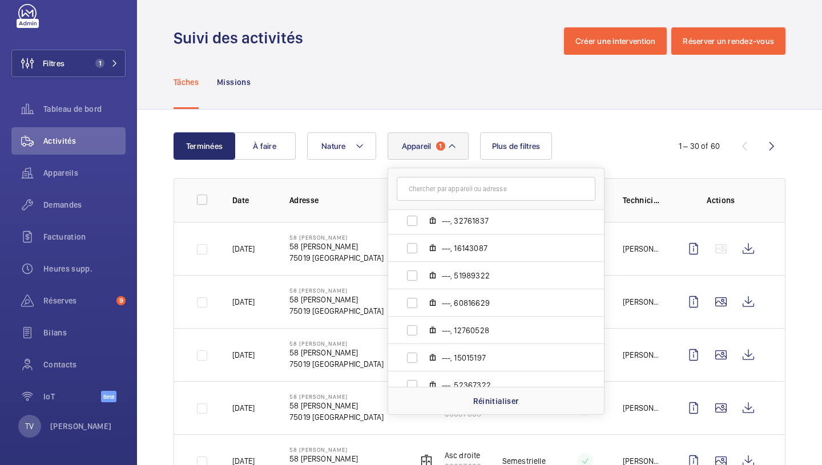
scroll to position [152, 0]
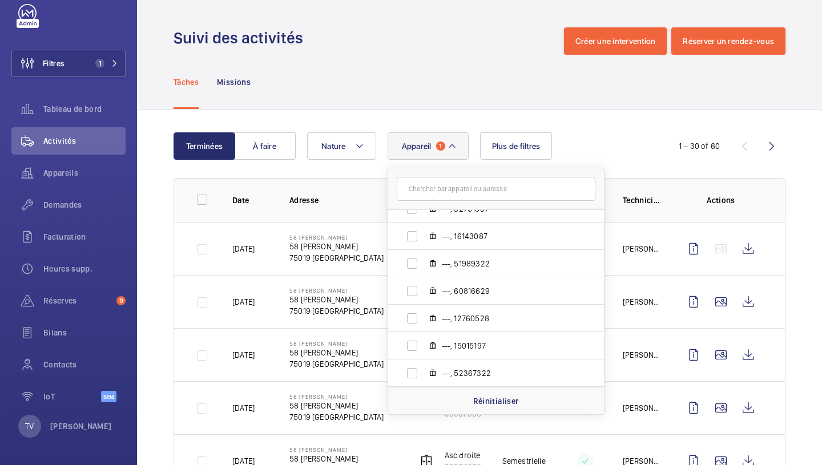
click at [406, 58] on div "Tâches Missions" at bounding box center [480, 82] width 612 height 54
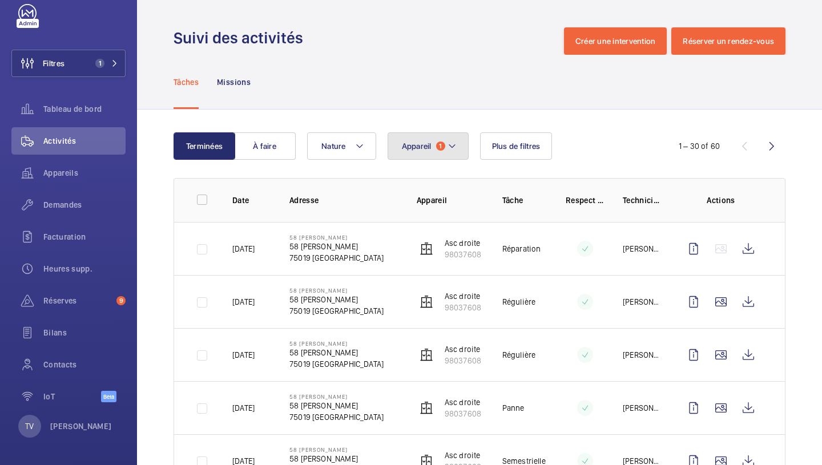
click at [439, 143] on span "1" at bounding box center [440, 146] width 9 height 9
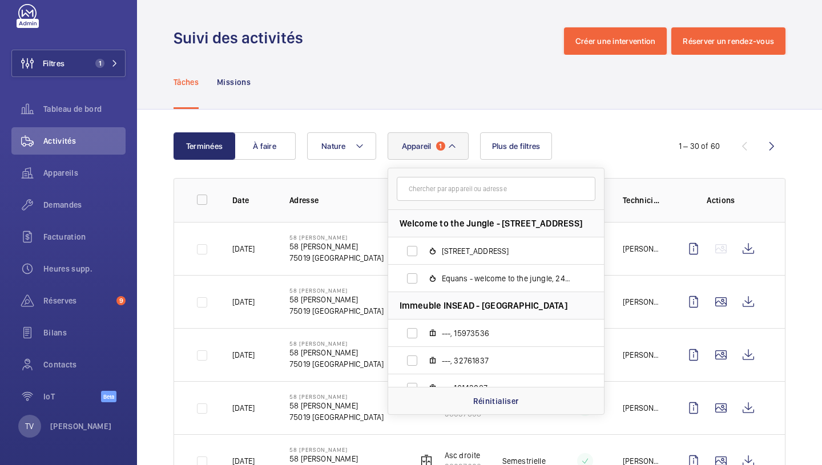
click at [439, 143] on span "1" at bounding box center [440, 146] width 9 height 9
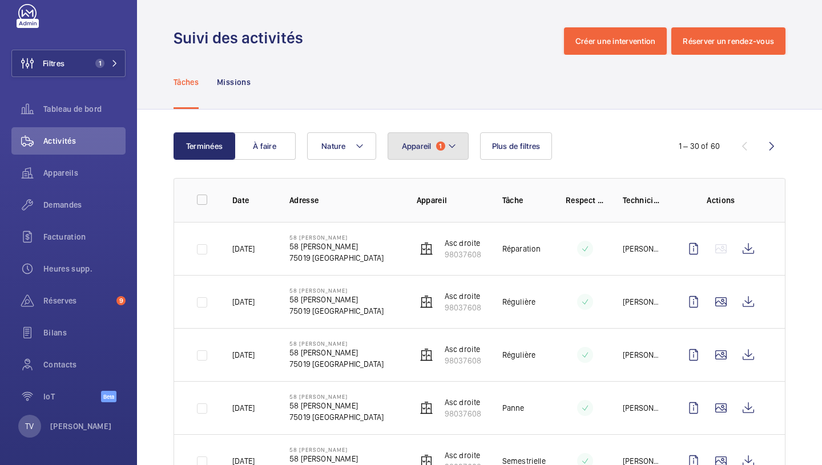
click at [394, 138] on button "Appareil 1" at bounding box center [428, 146] width 81 height 27
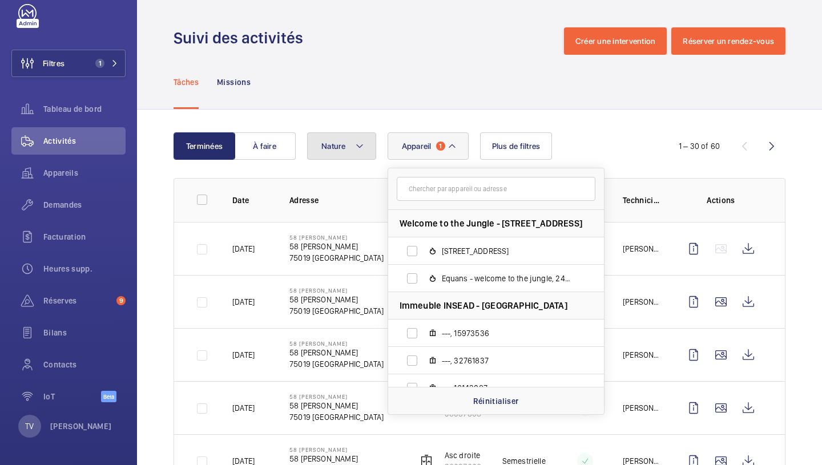
click at [361, 143] on mat-icon at bounding box center [359, 146] width 9 height 14
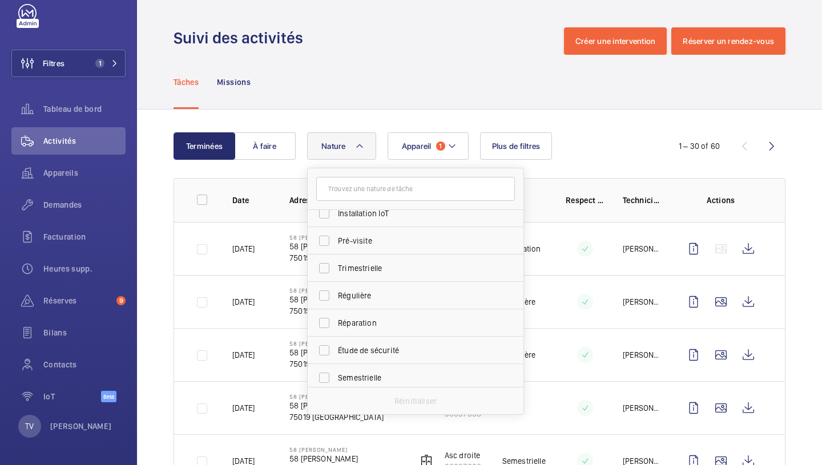
scroll to position [179, 0]
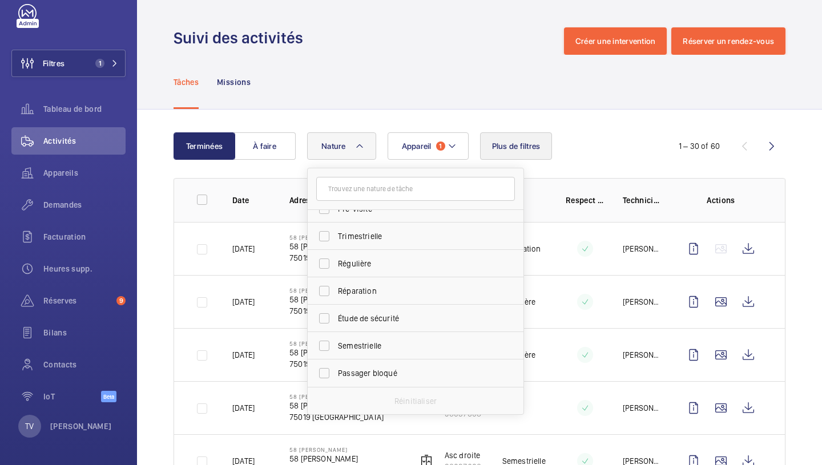
drag, startPoint x: 429, startPoint y: 76, endPoint x: 487, endPoint y: 134, distance: 82.4
click at [430, 77] on div "Tâches Missions" at bounding box center [480, 82] width 612 height 54
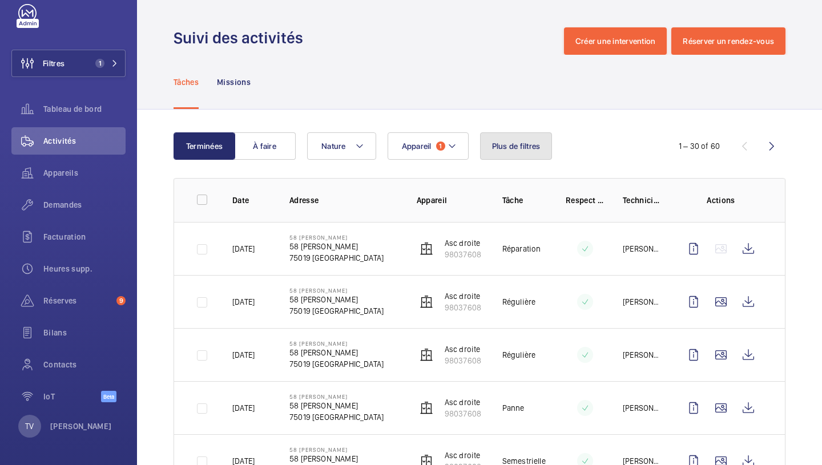
click at [518, 142] on span "Plus de filtres" at bounding box center [516, 146] width 49 height 9
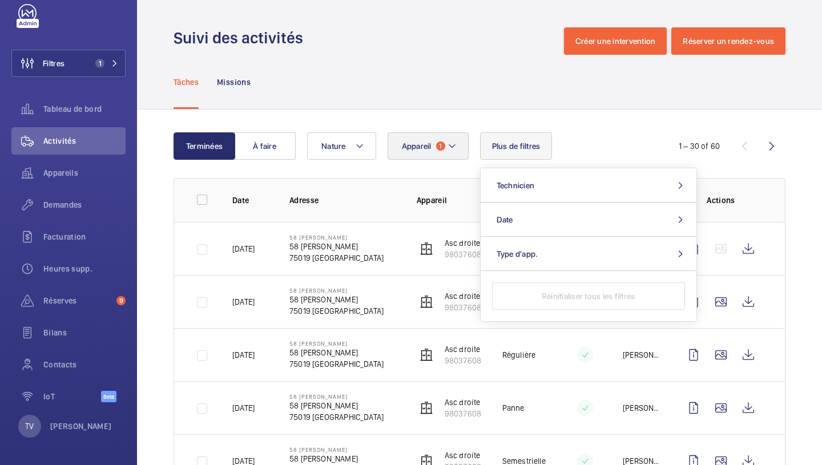
drag, startPoint x: 493, startPoint y: 125, endPoint x: 450, endPoint y: 143, distance: 46.6
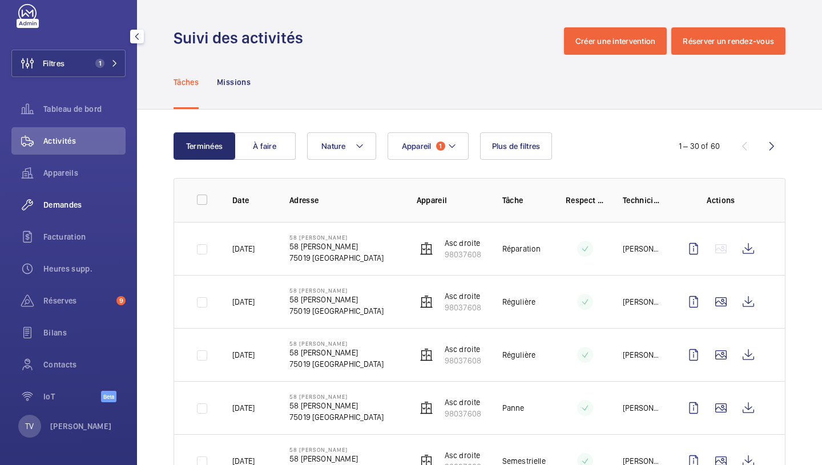
click at [86, 199] on span "Demandes" at bounding box center [84, 204] width 82 height 11
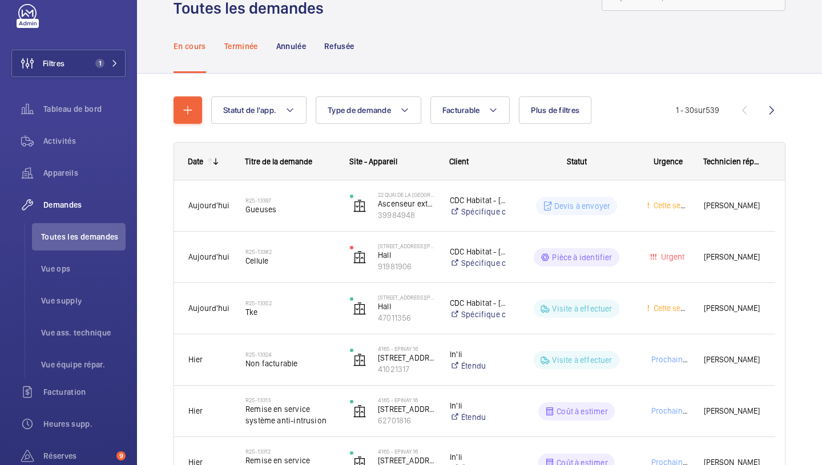
scroll to position [57, 0]
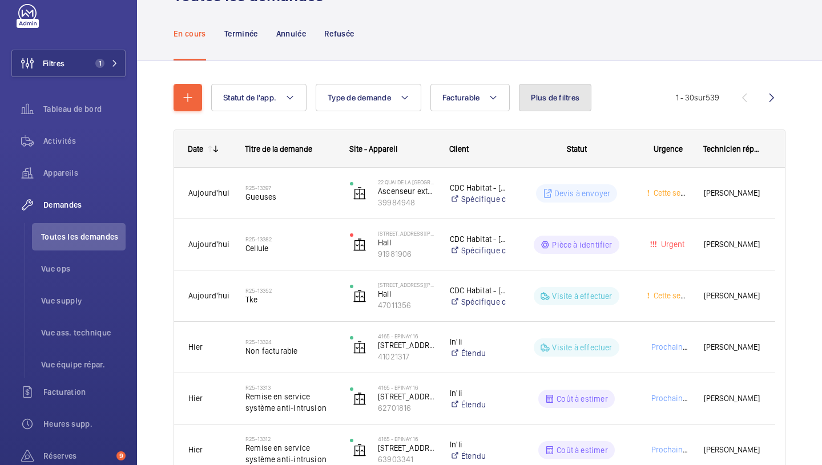
click at [563, 97] on span "Plus de filtres" at bounding box center [555, 97] width 49 height 9
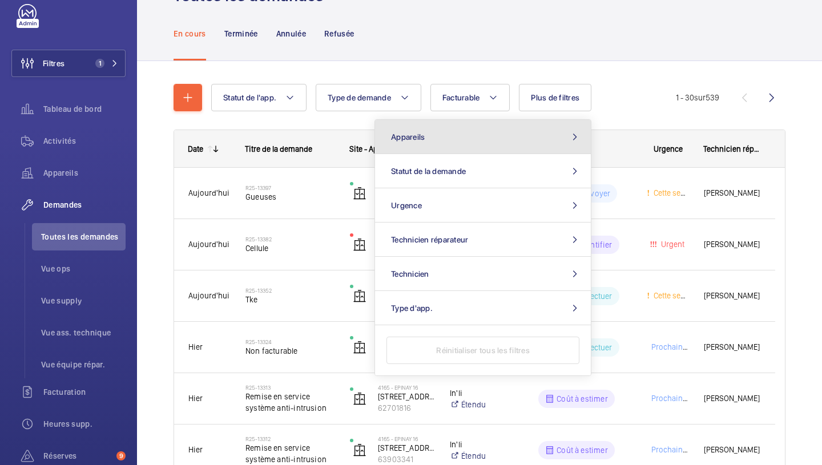
click at [439, 141] on button "Appareils" at bounding box center [483, 137] width 216 height 34
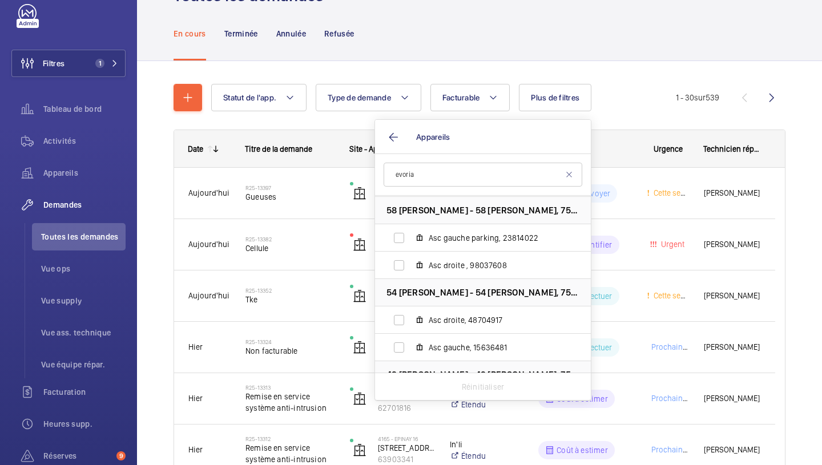
scroll to position [40, 0]
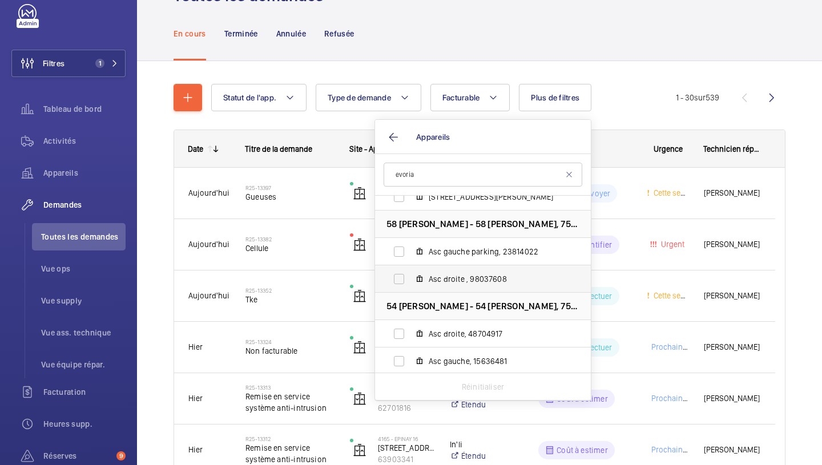
type input "evoria"
click at [475, 272] on label "Asc droite , 98037608" at bounding box center [474, 279] width 198 height 27
click at [411, 272] on input "Asc droite , 98037608" at bounding box center [399, 279] width 23 height 23
checkbox input "true"
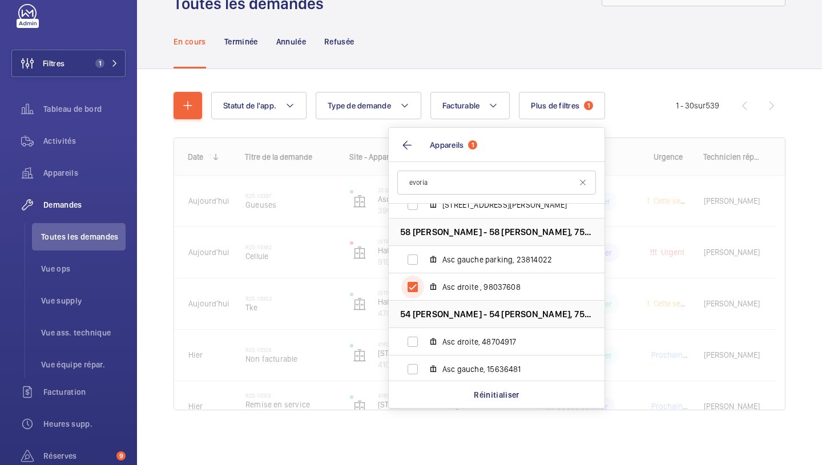
scroll to position [49, 0]
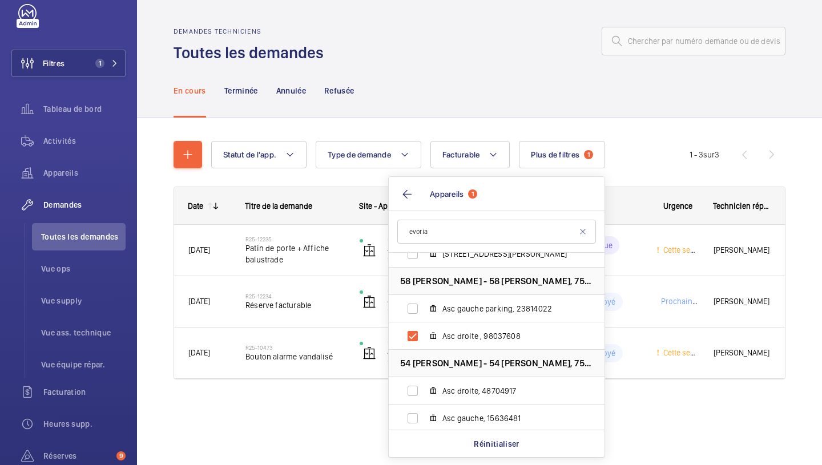
click at [623, 109] on div "En cours Terminée Annulée Refusée" at bounding box center [480, 90] width 612 height 54
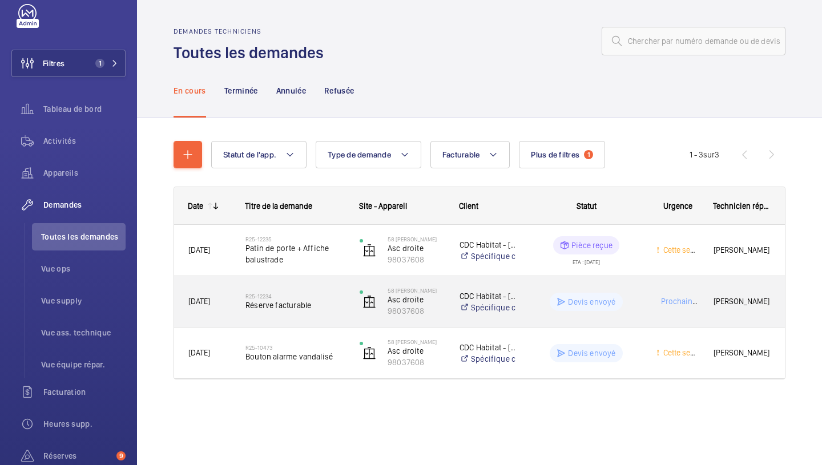
click at [592, 294] on div "Devis envoyé" at bounding box center [586, 302] width 73 height 18
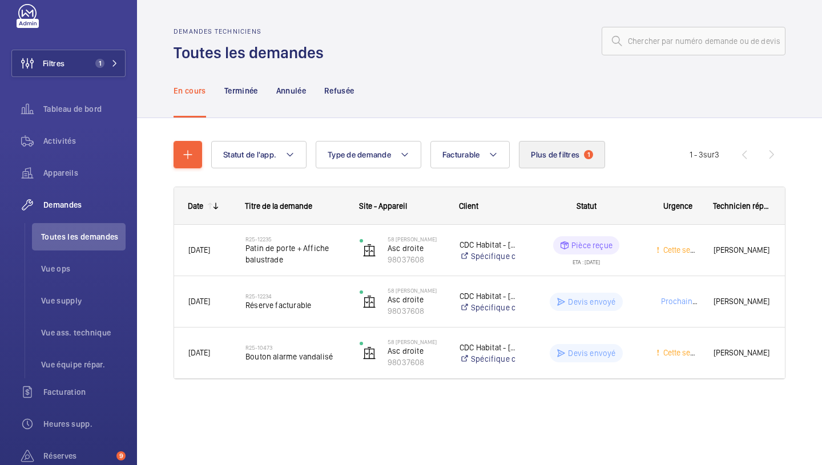
drag, startPoint x: 515, startPoint y: 159, endPoint x: 527, endPoint y: 160, distance: 12.7
click at [516, 160] on div "Statut de l'app. Type de demande Facturable Plus de filtres 1 Appareils 1 Statu…" at bounding box center [450, 154] width 479 height 27
drag, startPoint x: 538, startPoint y: 159, endPoint x: 529, endPoint y: 172, distance: 15.5
click at [538, 160] on button "Plus de filtres 1" at bounding box center [562, 154] width 86 height 27
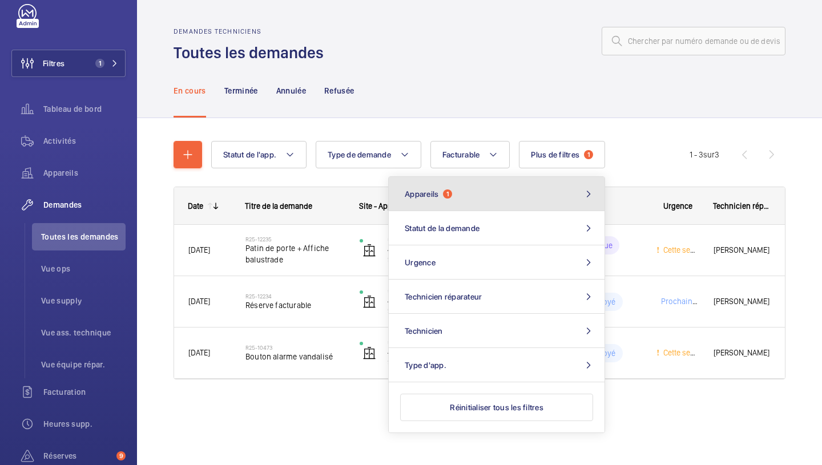
click at [479, 204] on button "Appareils 1" at bounding box center [497, 194] width 216 height 34
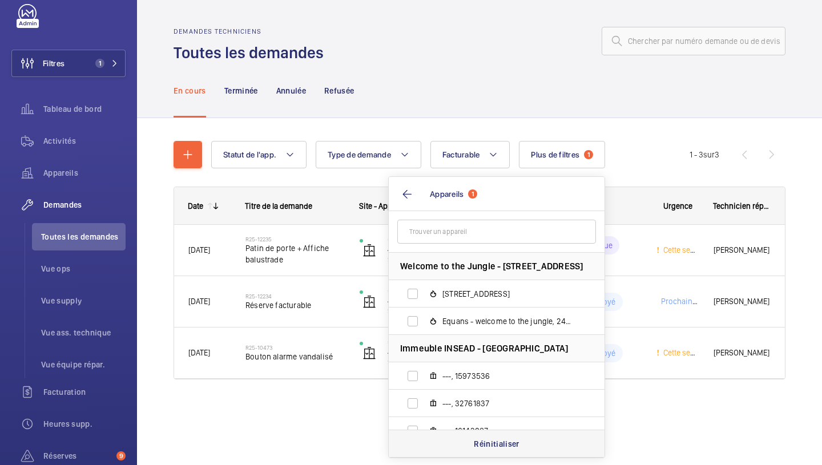
click at [497, 444] on p "Réinitialiser" at bounding box center [497, 444] width 46 height 11
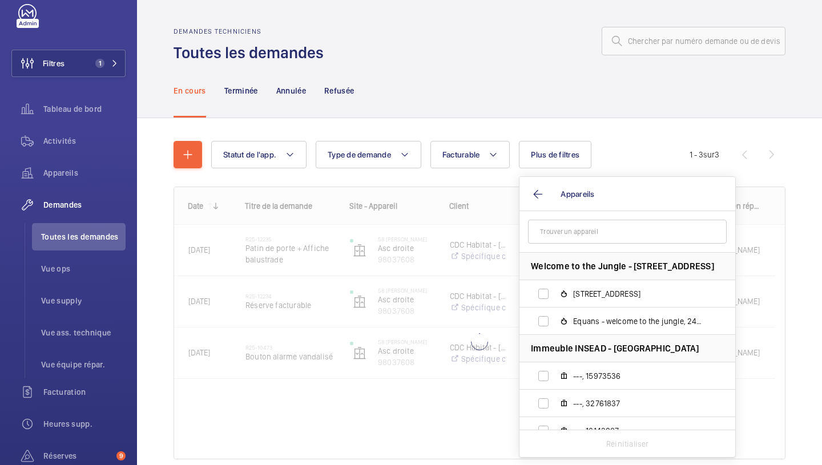
click at [457, 227] on div at bounding box center [479, 323] width 611 height 272
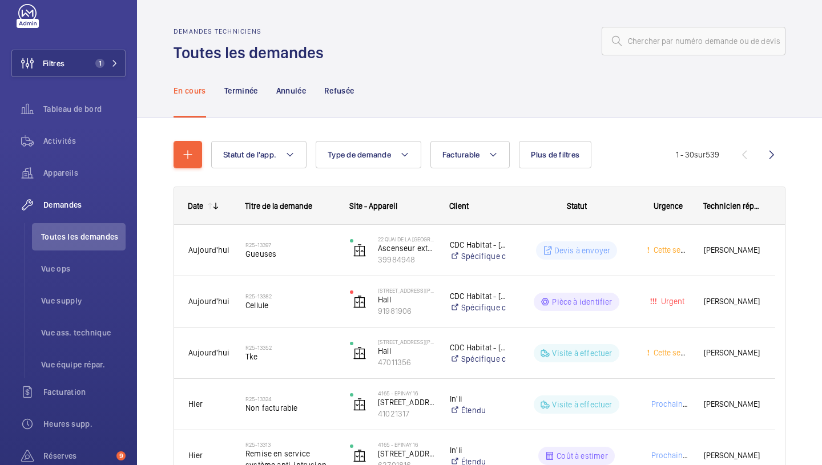
click at [553, 159] on span "Plus de filtres" at bounding box center [555, 154] width 49 height 9
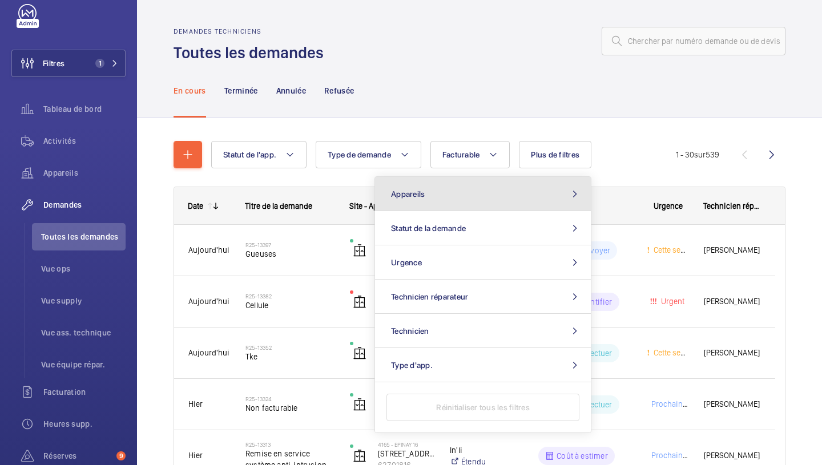
click at [485, 198] on button "Appareils" at bounding box center [483, 194] width 216 height 34
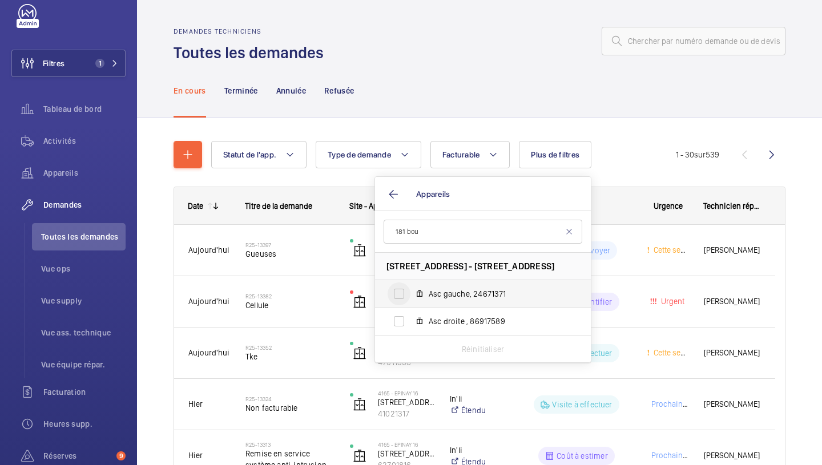
type input "181 bou"
click at [406, 291] on input "Asc gauche, 24671371" at bounding box center [399, 294] width 23 height 23
checkbox input "true"
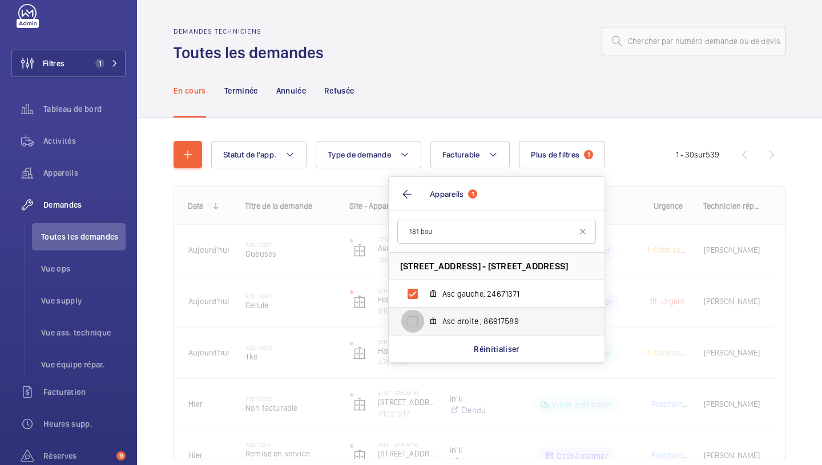
click at [407, 315] on input "Asc droite , 86917589" at bounding box center [413, 321] width 23 height 23
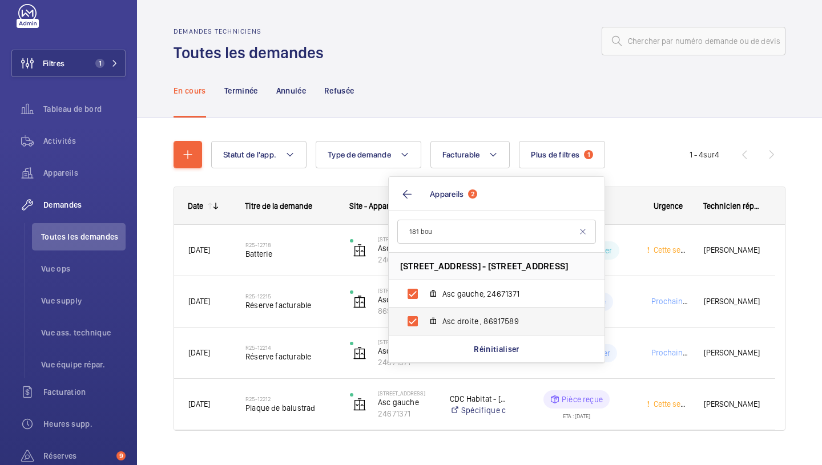
click at [461, 320] on span "Asc droite , 86917589" at bounding box center [509, 321] width 133 height 11
click at [424, 320] on input "Asc droite , 86917589" at bounding box center [413, 321] width 23 height 23
checkbox input "false"
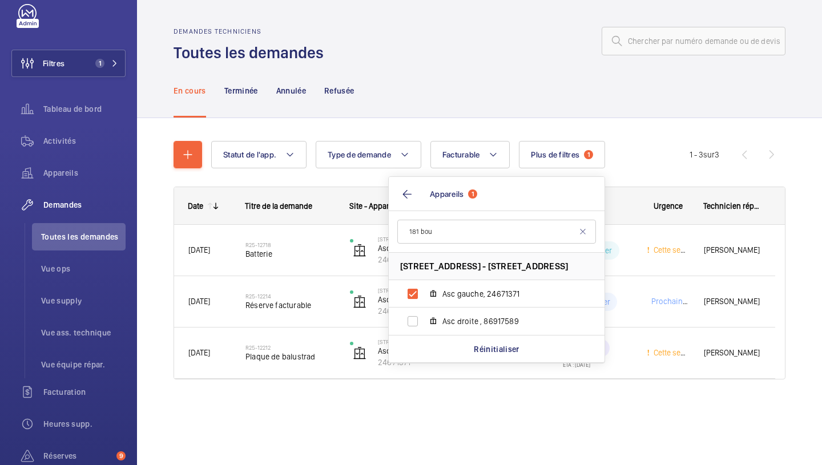
click at [588, 111] on div "En cours Terminée Annulée Refusée" at bounding box center [480, 90] width 612 height 54
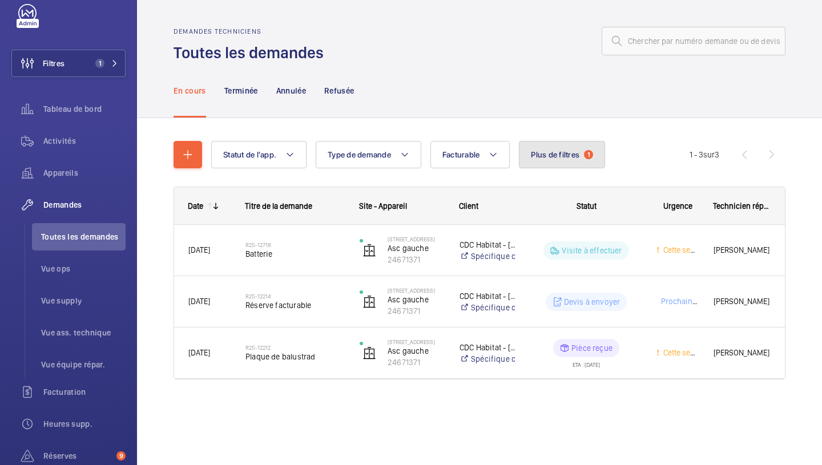
click at [561, 148] on button "Plus de filtres 1" at bounding box center [562, 154] width 86 height 27
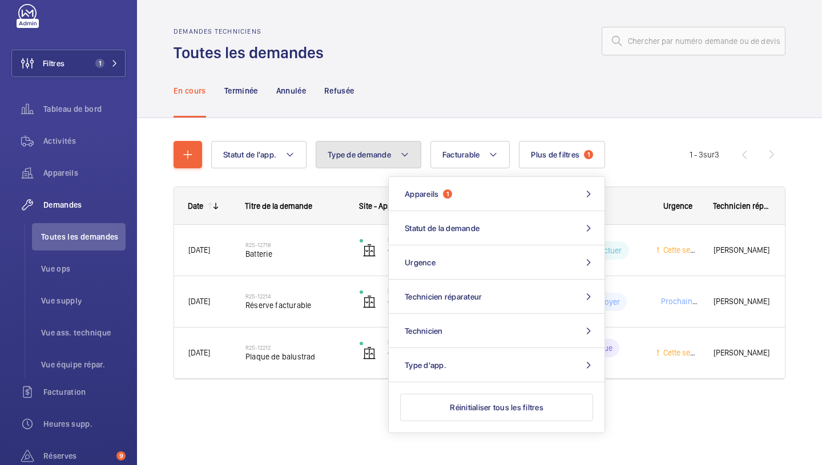
click at [391, 155] on span "Type de demande" at bounding box center [359, 154] width 63 height 9
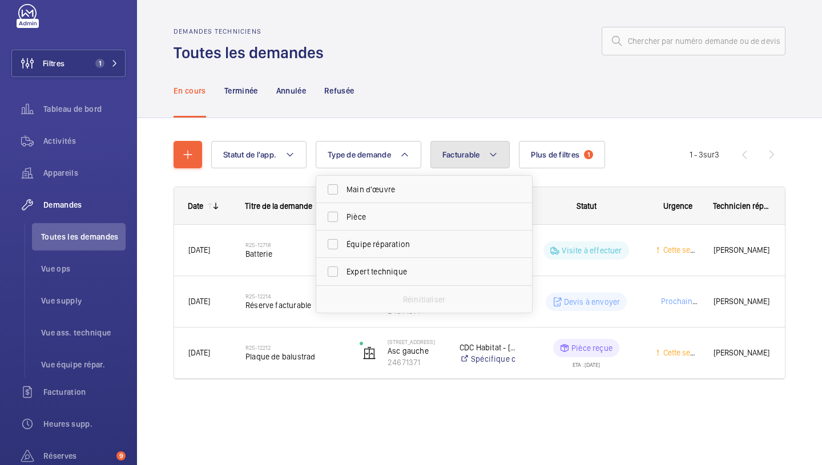
click at [456, 150] on button "Facturable" at bounding box center [471, 154] width 80 height 27
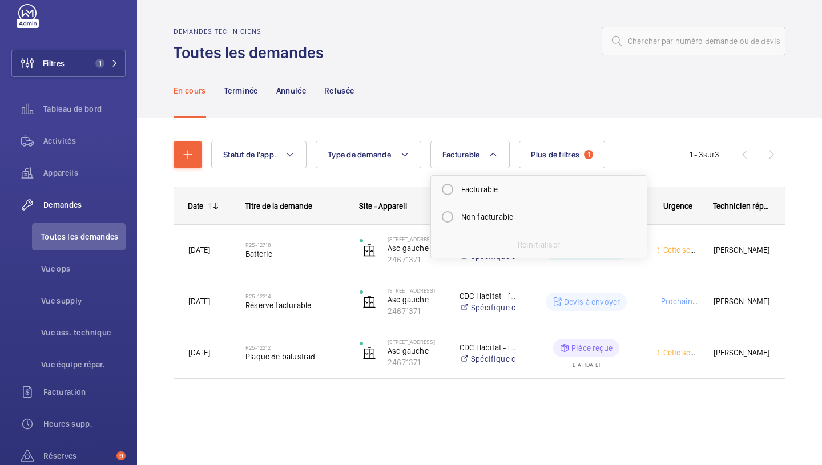
click at [493, 109] on div "En cours Terminée Annulée Refusée" at bounding box center [480, 90] width 612 height 54
click at [232, 89] on p "Terminée" at bounding box center [241, 90] width 34 height 11
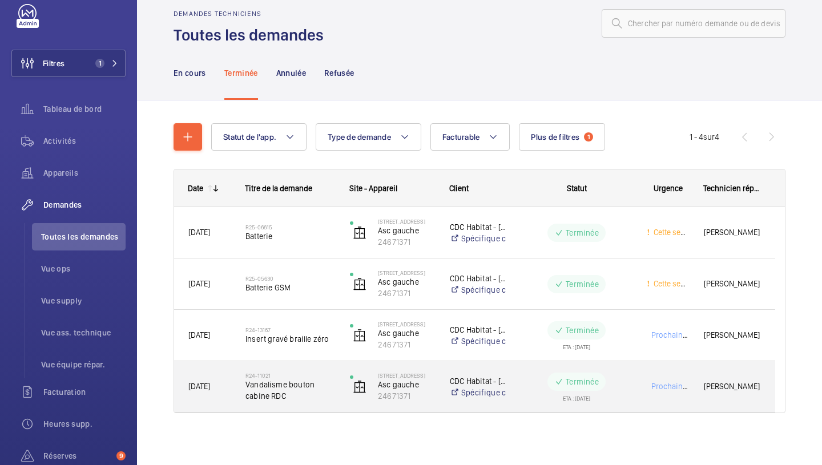
scroll to position [21, 0]
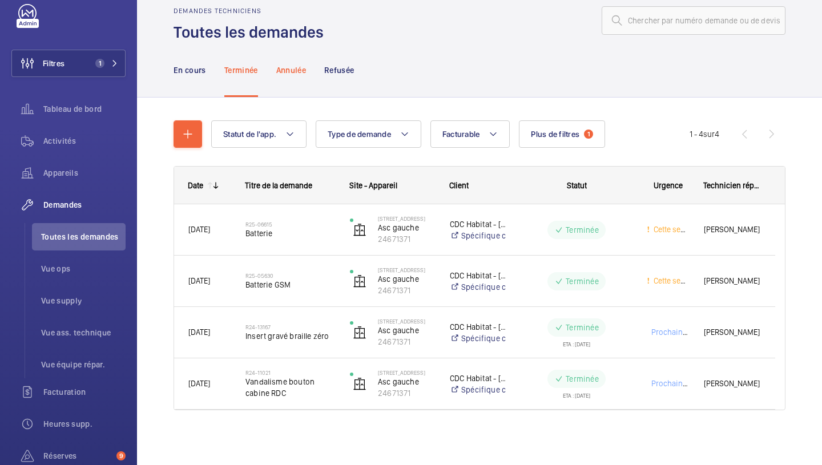
click at [304, 79] on div "Annulée" at bounding box center [291, 70] width 30 height 54
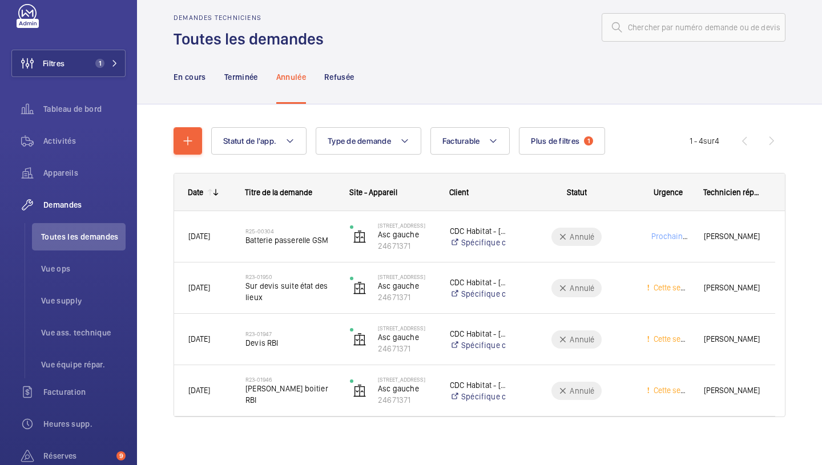
scroll to position [21, 0]
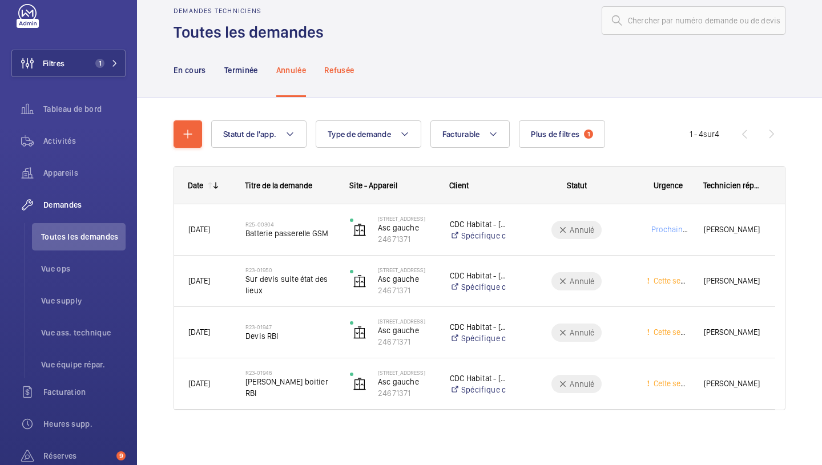
click at [350, 75] on p "Refusée" at bounding box center [339, 70] width 30 height 11
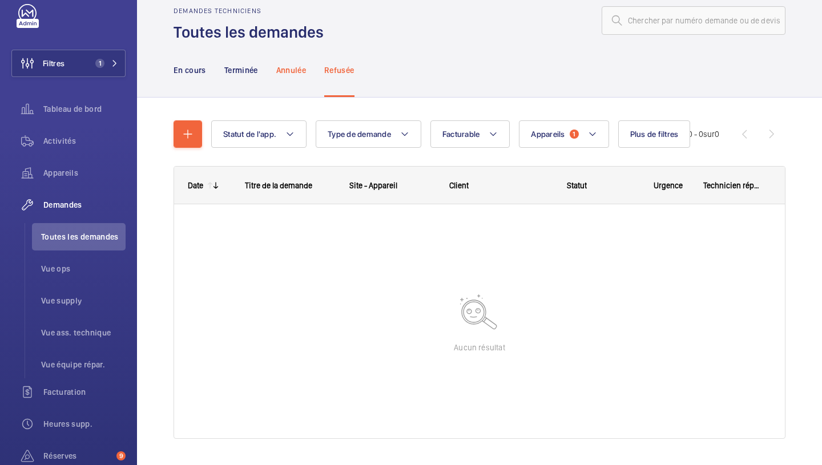
click at [303, 71] on p "Annulée" at bounding box center [291, 70] width 30 height 11
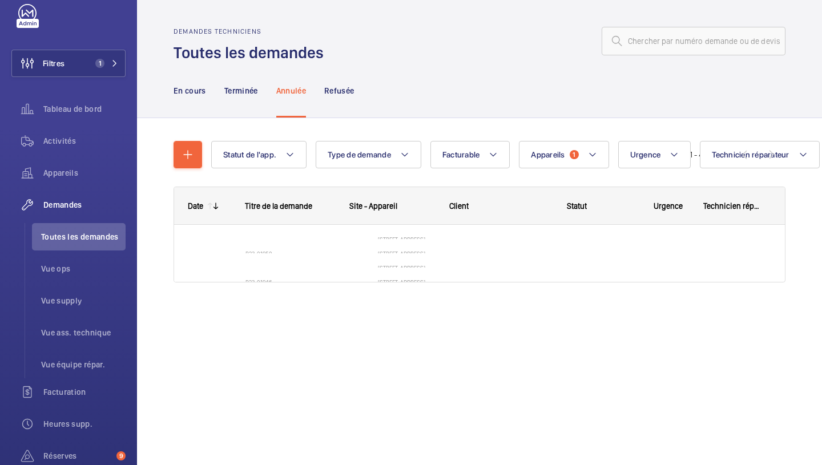
scroll to position [21, 0]
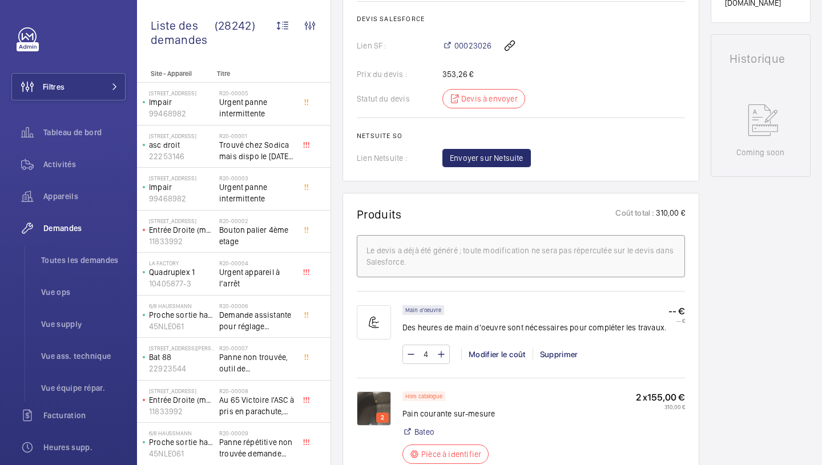
scroll to position [685, 0]
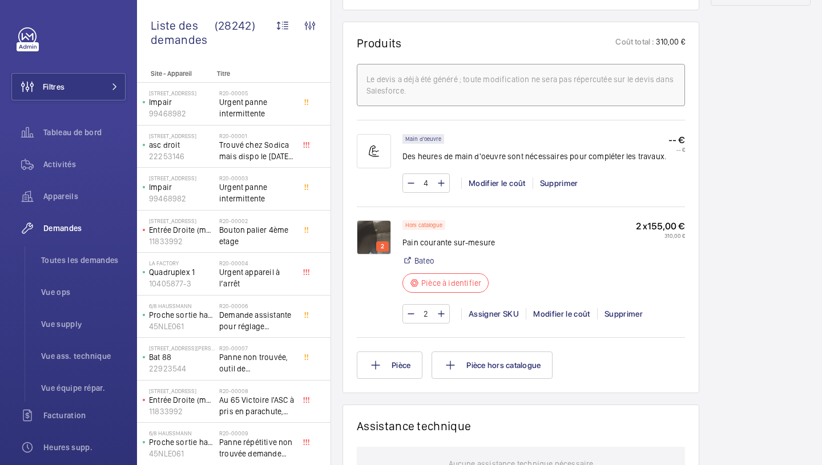
click at [384, 255] on img at bounding box center [374, 237] width 34 height 34
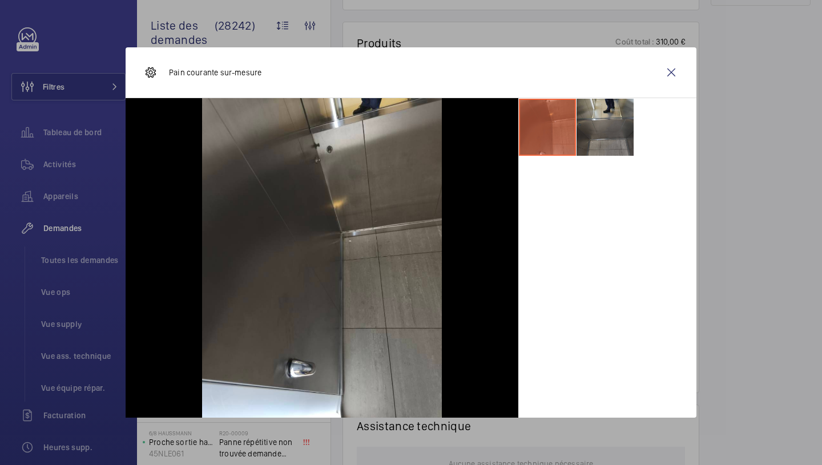
click at [611, 131] on li at bounding box center [605, 127] width 57 height 57
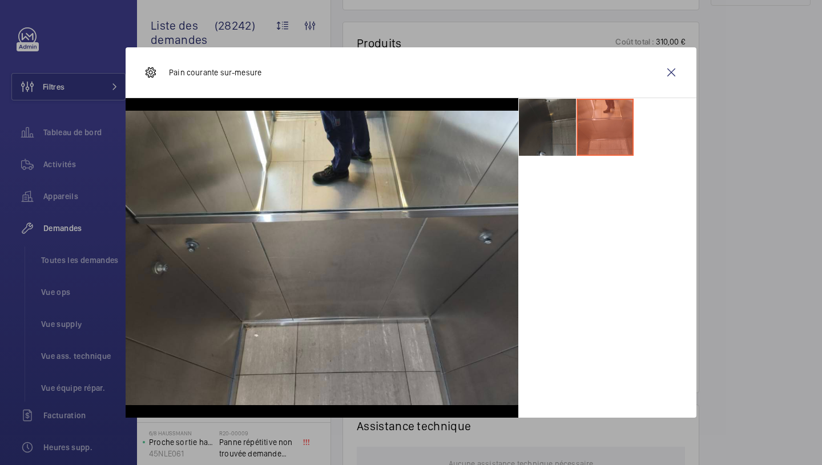
click at [549, 131] on li at bounding box center [547, 127] width 57 height 57
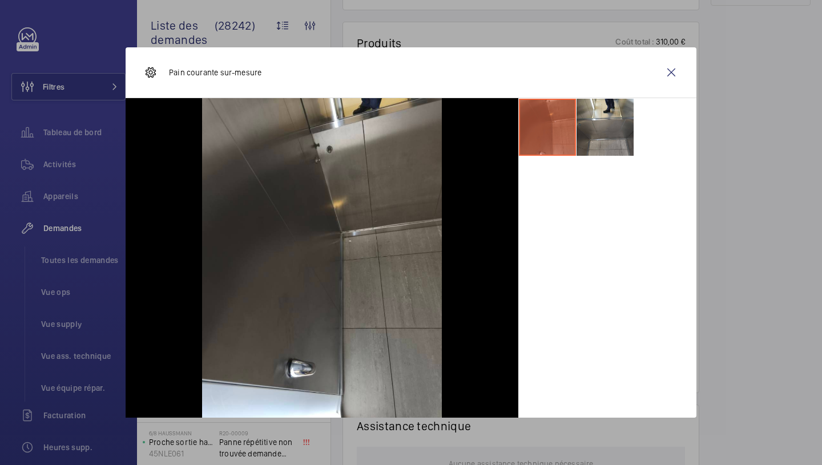
click at [796, 172] on div at bounding box center [411, 232] width 822 height 465
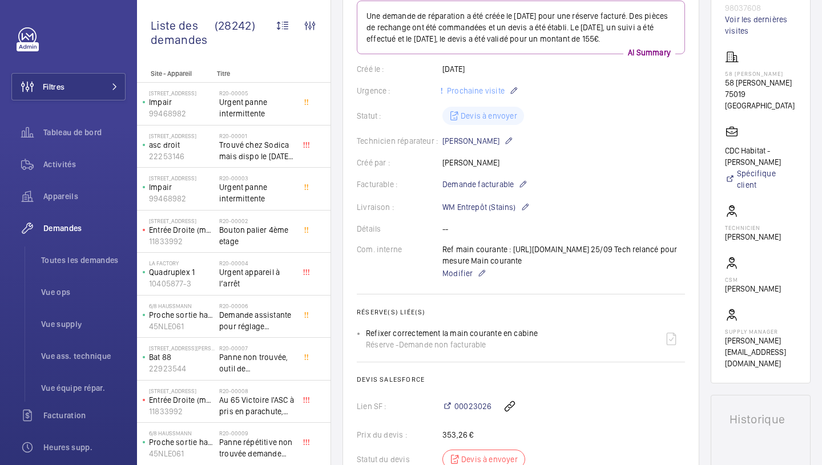
scroll to position [0, 0]
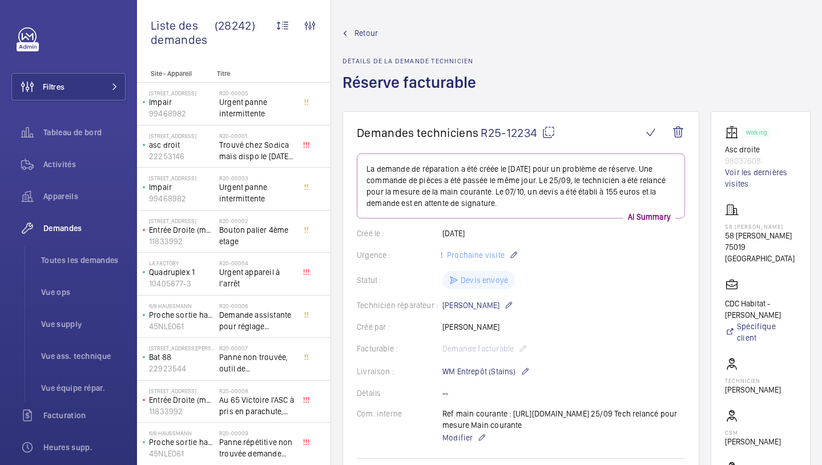
click at [366, 26] on wm-front-admin-header "Retour Détails de la demande technicien Réserve facturable" at bounding box center [576, 55] width 491 height 111
click at [367, 34] on span "Retour" at bounding box center [366, 32] width 23 height 11
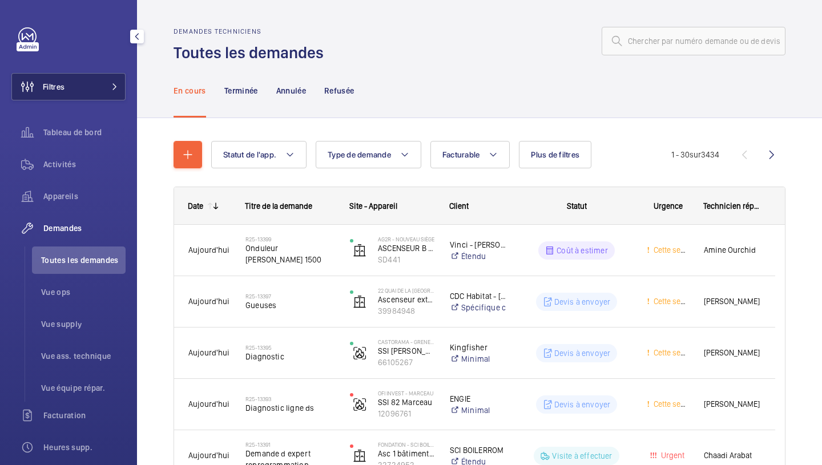
click at [91, 93] on button "Filtres" at bounding box center [68, 86] width 114 height 27
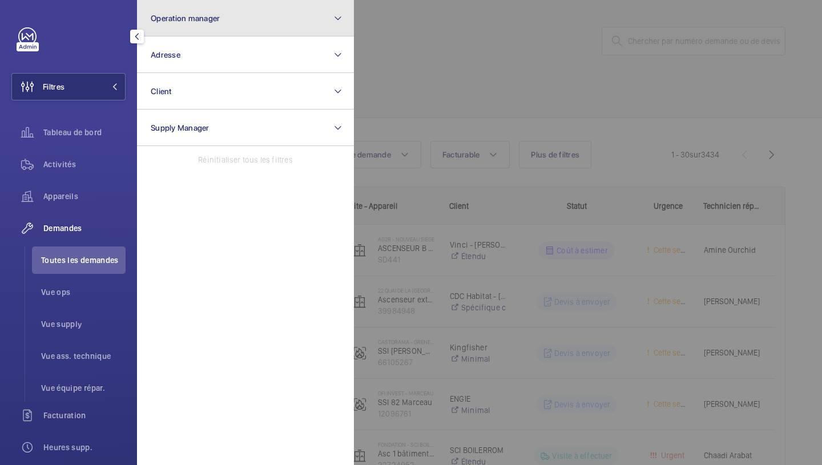
click at [270, 11] on button "Operation manager" at bounding box center [245, 18] width 217 height 37
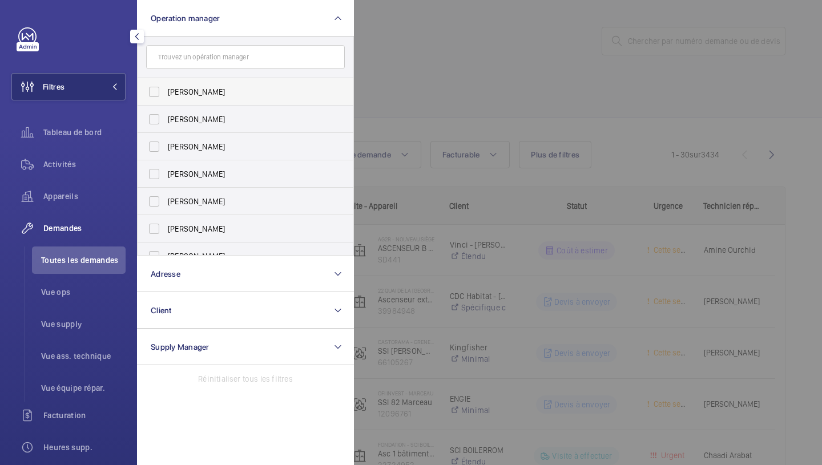
click at [194, 83] on label "[PERSON_NAME]" at bounding box center [237, 91] width 199 height 27
click at [166, 83] on input "[PERSON_NAME]" at bounding box center [154, 92] width 23 height 23
checkbox input "true"
click at [421, 38] on div at bounding box center [765, 232] width 822 height 465
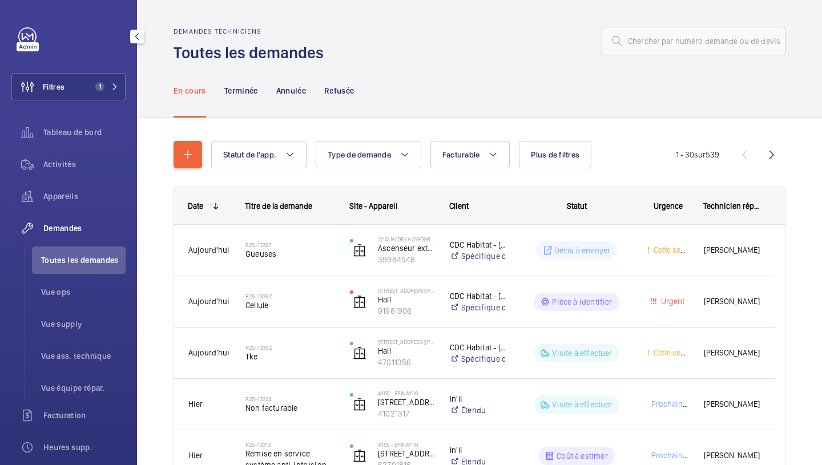
click at [57, 221] on div "Demandes" at bounding box center [68, 228] width 114 height 27
click at [71, 254] on li "Toutes les demandes" at bounding box center [79, 260] width 94 height 27
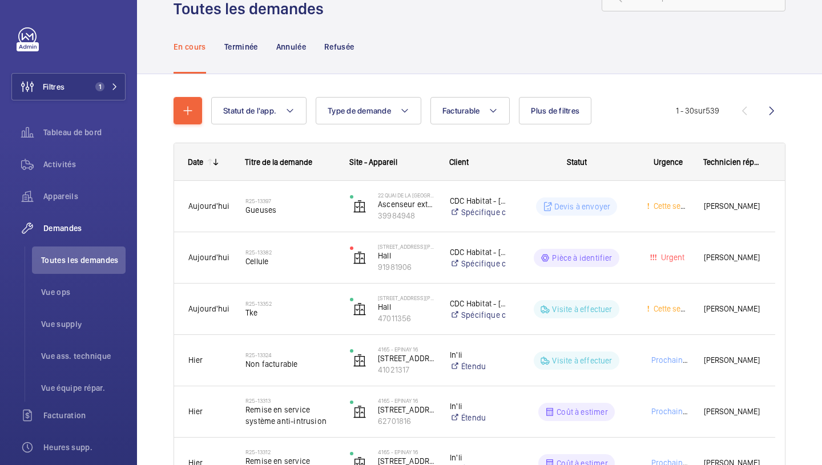
scroll to position [57, 0]
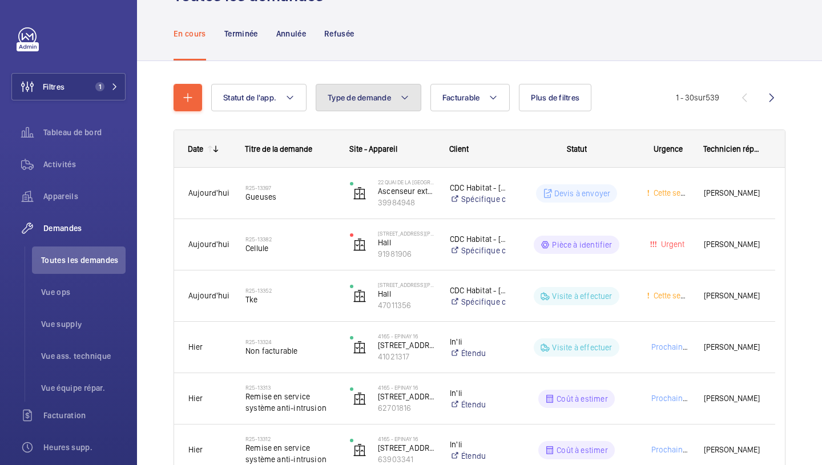
click at [351, 102] on span "Type de demande" at bounding box center [359, 97] width 63 height 9
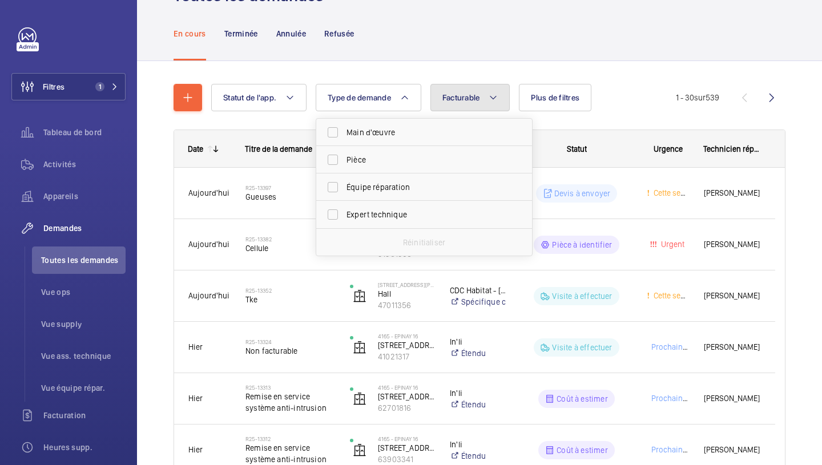
click at [496, 97] on mat-icon at bounding box center [493, 98] width 9 height 14
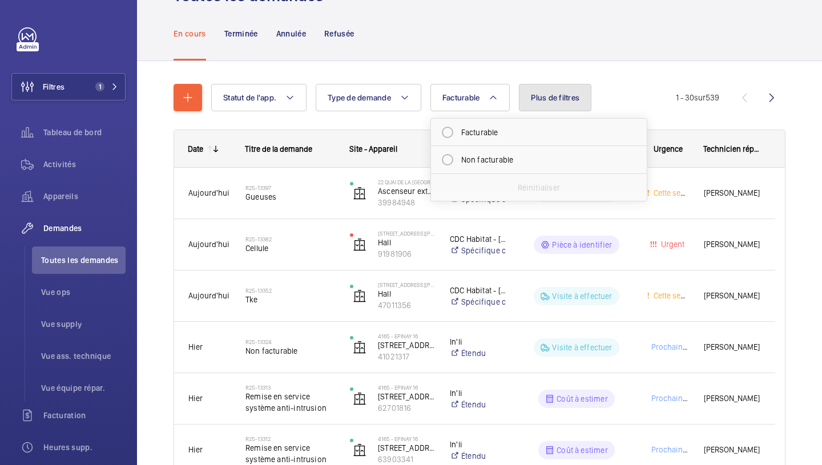
click at [566, 97] on span "Plus de filtres" at bounding box center [555, 97] width 49 height 9
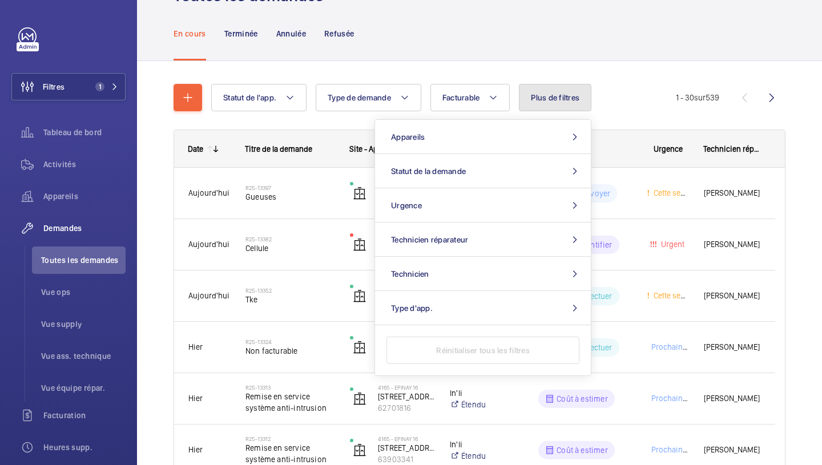
click at [566, 97] on span "Plus de filtres" at bounding box center [555, 97] width 49 height 9
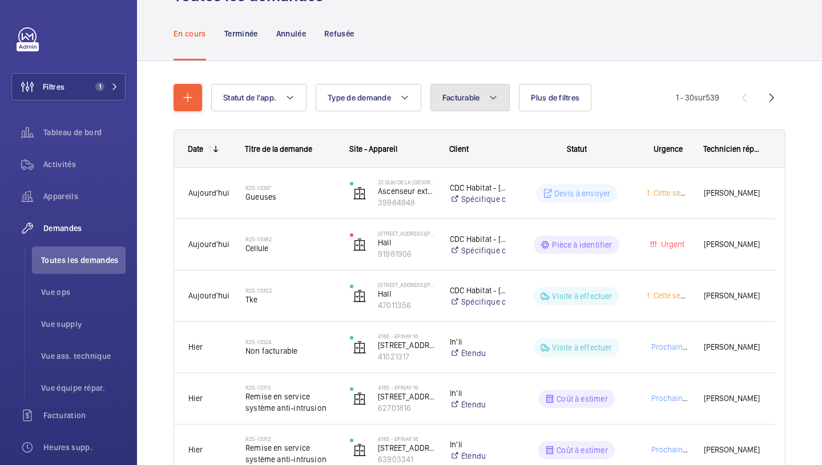
drag, startPoint x: 499, startPoint y: 103, endPoint x: 496, endPoint y: 111, distance: 8.2
click at [500, 103] on button "Facturable" at bounding box center [471, 97] width 80 height 27
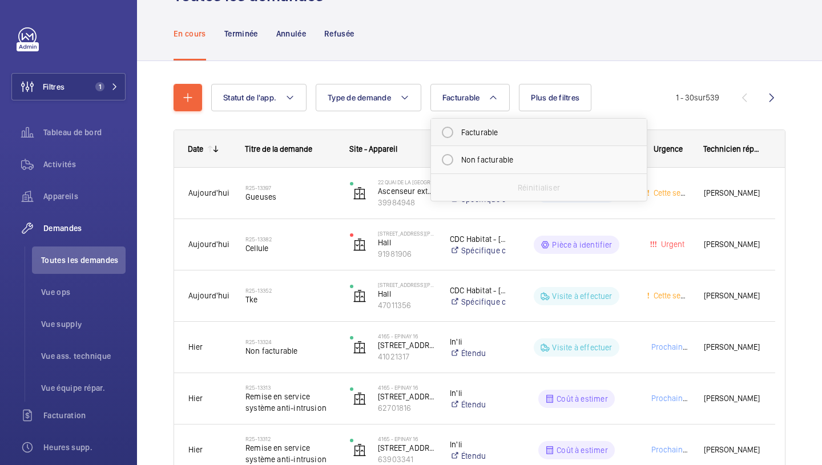
drag, startPoint x: 490, startPoint y: 130, endPoint x: 497, endPoint y: 125, distance: 8.6
click at [490, 131] on mat-radio-button "Facturable" at bounding box center [539, 132] width 206 height 23
radio input "true"
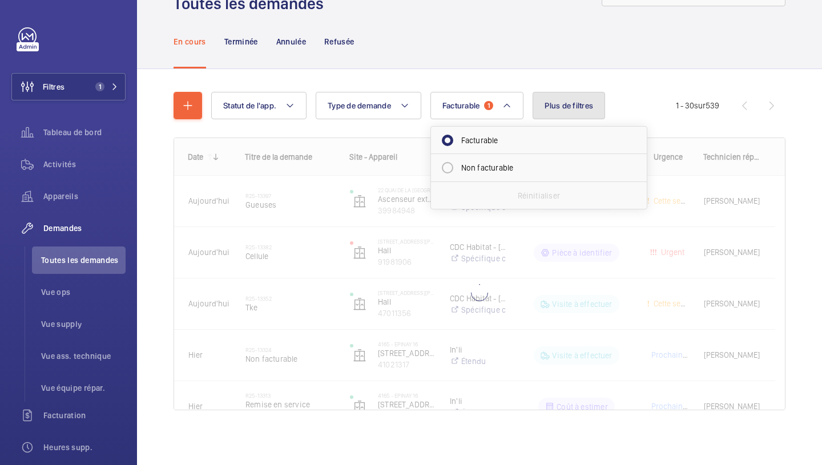
click at [575, 103] on button "Plus de filtres" at bounding box center [569, 105] width 73 height 27
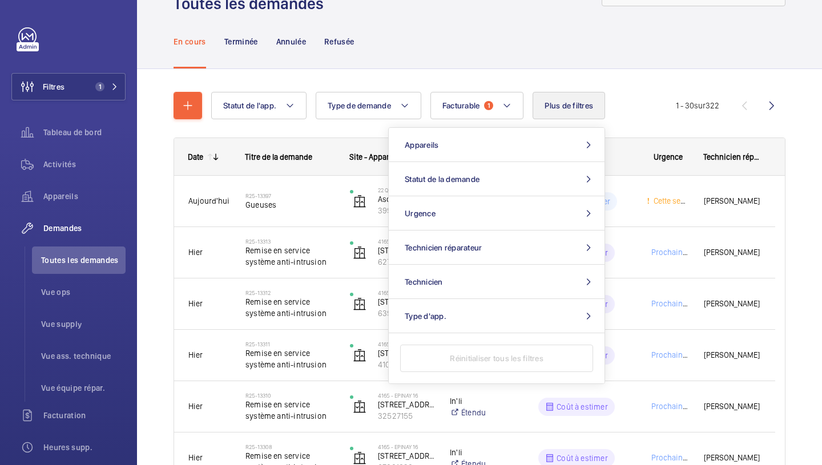
scroll to position [57, 0]
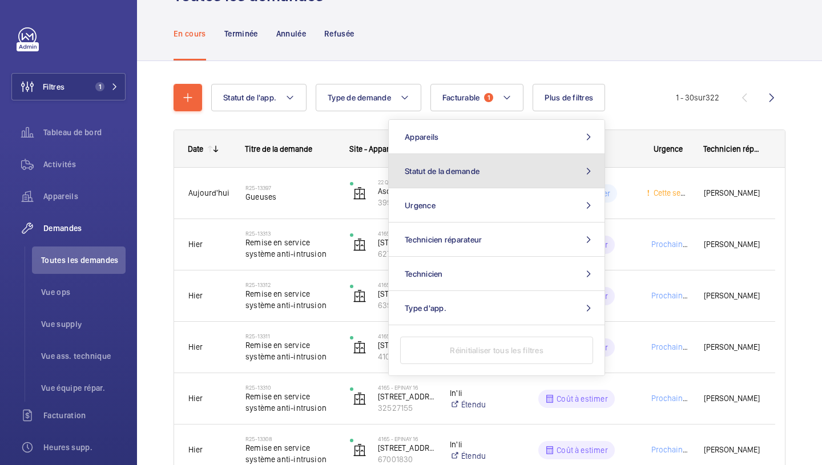
click at [467, 168] on span "Statut de la demande" at bounding box center [442, 171] width 75 height 9
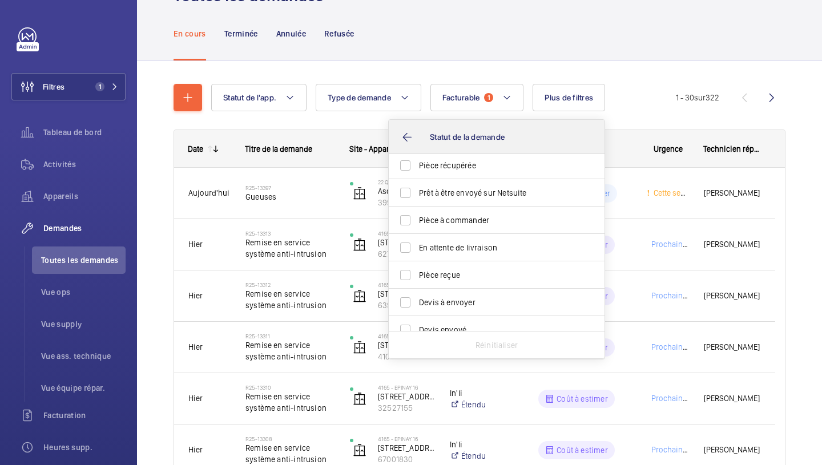
scroll to position [114, 0]
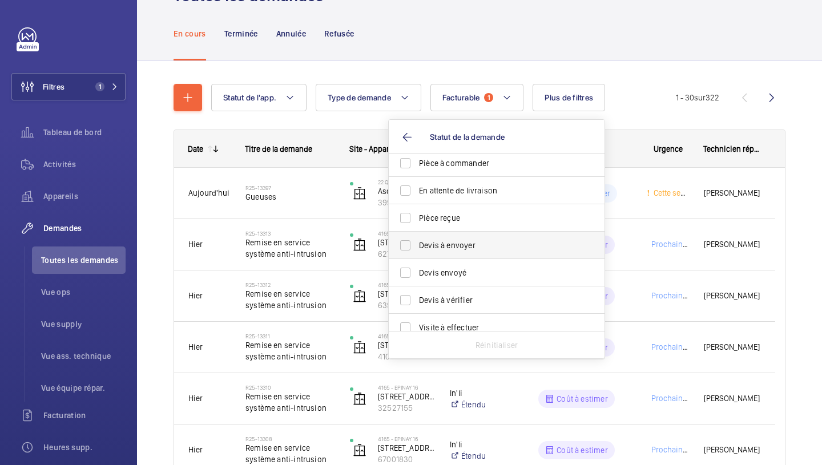
click at [470, 243] on span "Devis à envoyer" at bounding box center [497, 245] width 157 height 11
click at [417, 243] on input "Devis à envoyer" at bounding box center [405, 245] width 23 height 23
checkbox input "true"
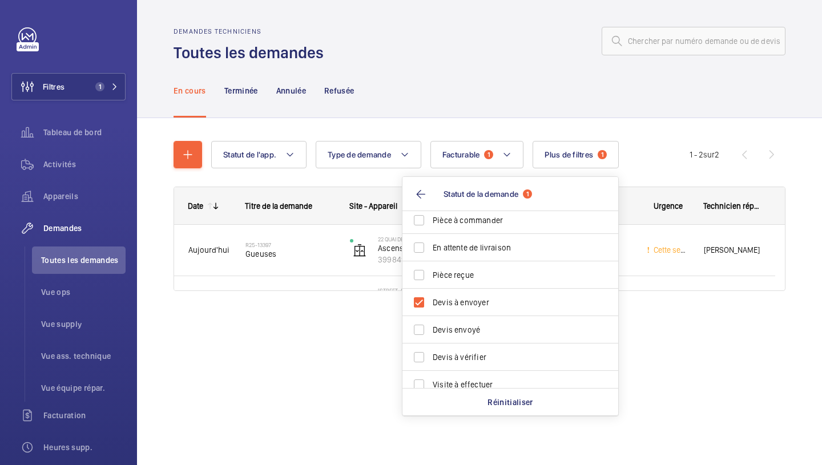
click at [657, 84] on div "En cours Terminée Annulée Refusée" at bounding box center [480, 90] width 612 height 54
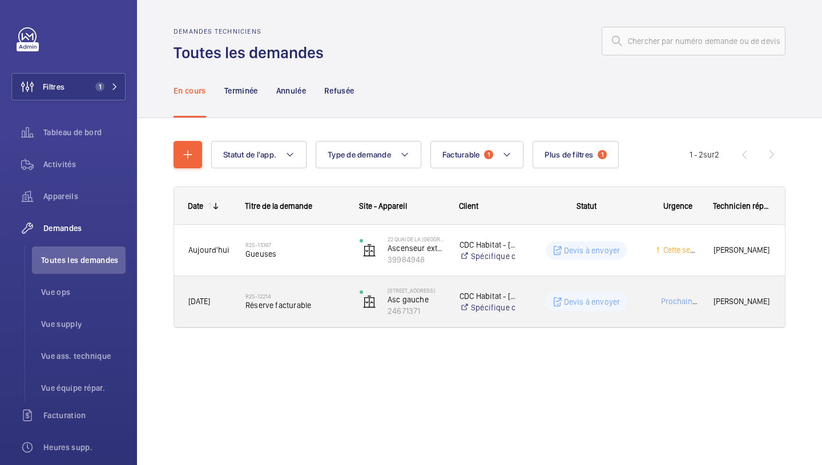
click at [738, 304] on span "[PERSON_NAME]" at bounding box center [742, 301] width 57 height 13
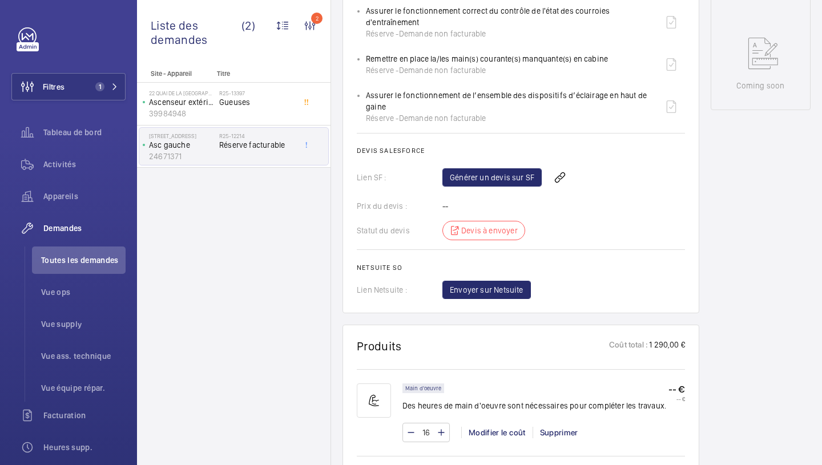
scroll to position [514, 0]
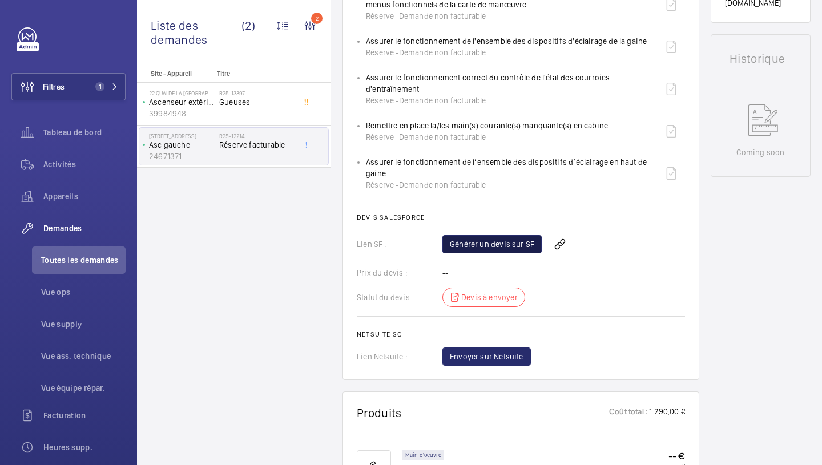
click at [511, 254] on link "Générer un devis sur SF" at bounding box center [492, 244] width 99 height 18
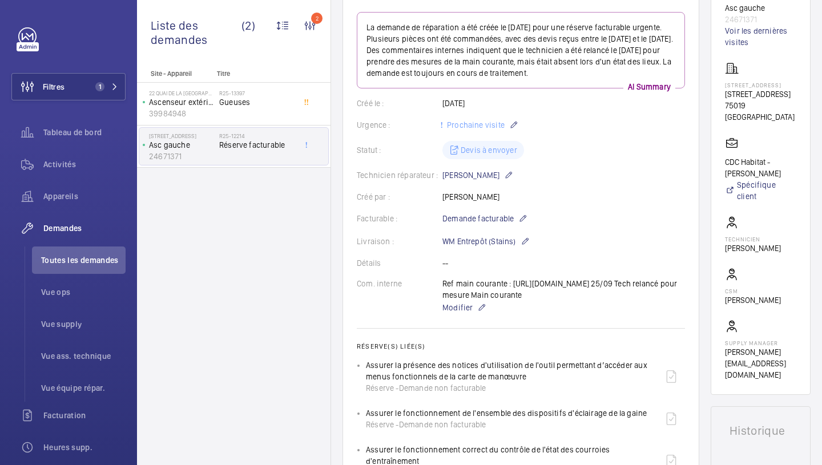
scroll to position [0, 0]
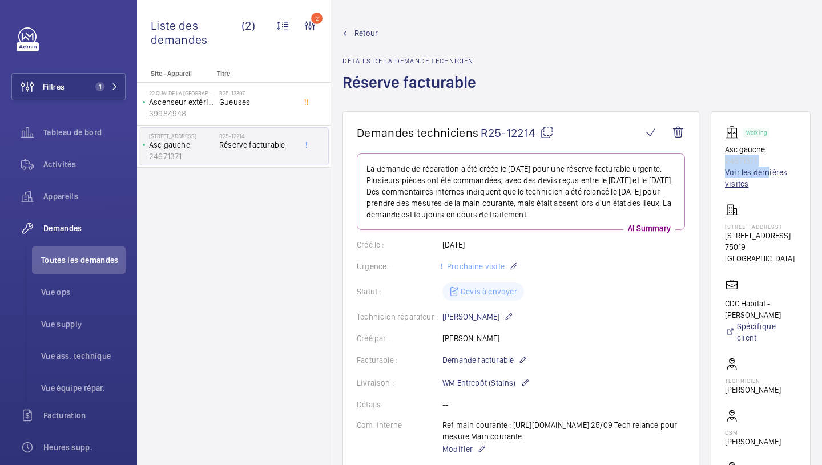
drag, startPoint x: 715, startPoint y: 159, endPoint x: 758, endPoint y: 167, distance: 43.6
click at [758, 167] on wm-front-card "Working Asc gauche 24671371 Voir les dernières visites 181 BOULEVARD MACDONALD …" at bounding box center [761, 324] width 100 height 426
click at [753, 160] on p "24671371" at bounding box center [760, 160] width 71 height 11
drag, startPoint x: 742, startPoint y: 162, endPoint x: 725, endPoint y: 164, distance: 16.7
click at [741, 162] on p "24671371" at bounding box center [760, 160] width 71 height 11
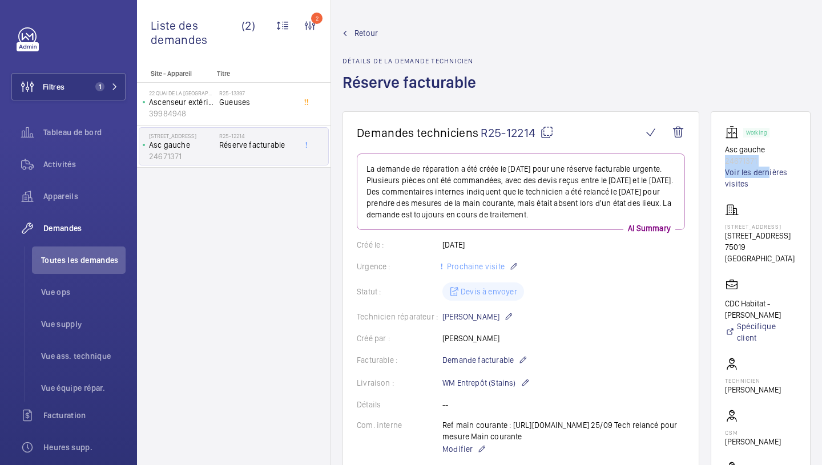
click at [725, 162] on p "24671371" at bounding box center [760, 160] width 71 height 11
drag, startPoint x: 716, startPoint y: 160, endPoint x: 752, endPoint y: 162, distance: 36.1
click at [752, 162] on p "24671371" at bounding box center [760, 160] width 71 height 11
copy p "24671371"
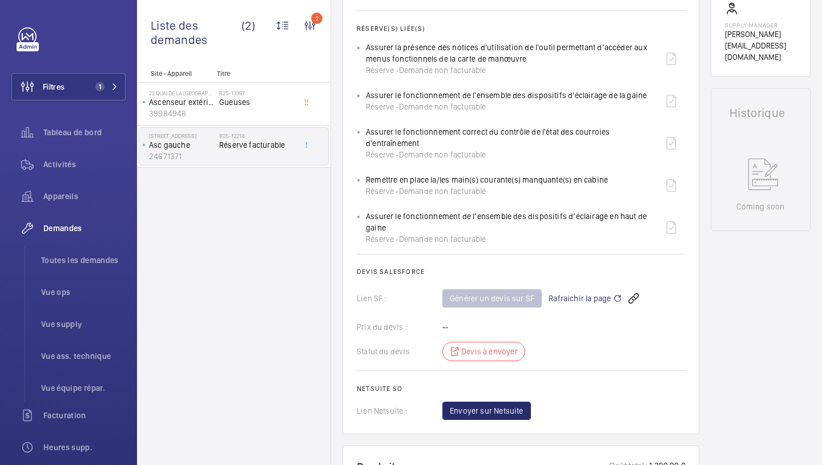
scroll to position [457, 0]
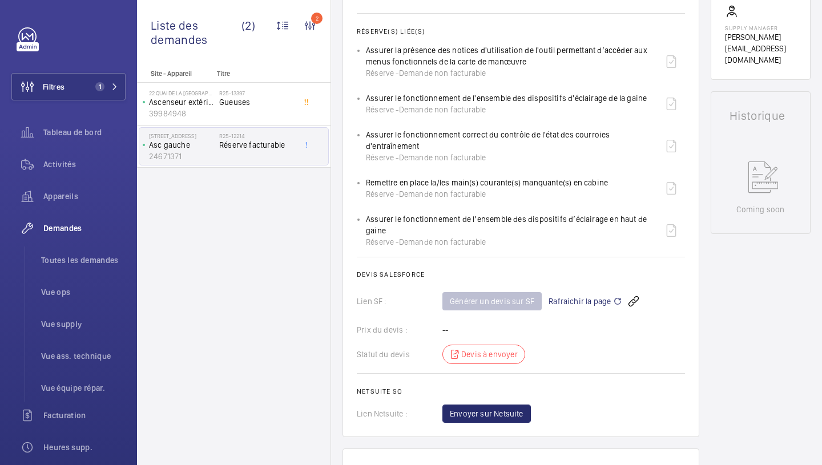
drag, startPoint x: 370, startPoint y: 81, endPoint x: 583, endPoint y: 101, distance: 213.4
click at [583, 79] on div "Assurer la présence des notices d'utilisation de l'outil permettant d’accéder a…" at bounding box center [512, 62] width 292 height 34
click at [568, 79] on div "Assurer la présence des notices d'utilisation de l'outil permettant d’accéder a…" at bounding box center [512, 62] width 292 height 34
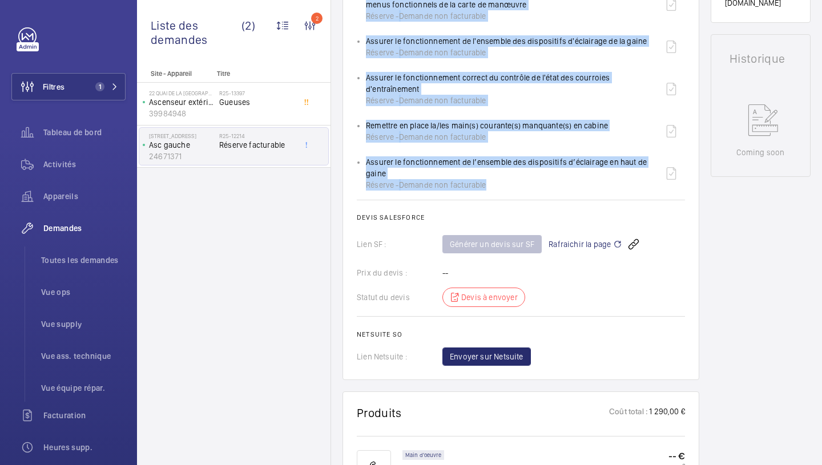
drag, startPoint x: 359, startPoint y: 30, endPoint x: 526, endPoint y: 215, distance: 249.9
click at [526, 191] on ul "Assurer la présence des notices d'utilisation de l'outil permettant d’accéder a…" at bounding box center [521, 88] width 328 height 203
click at [526, 191] on div "Réserve - Demande non facturable" at bounding box center [512, 184] width 292 height 11
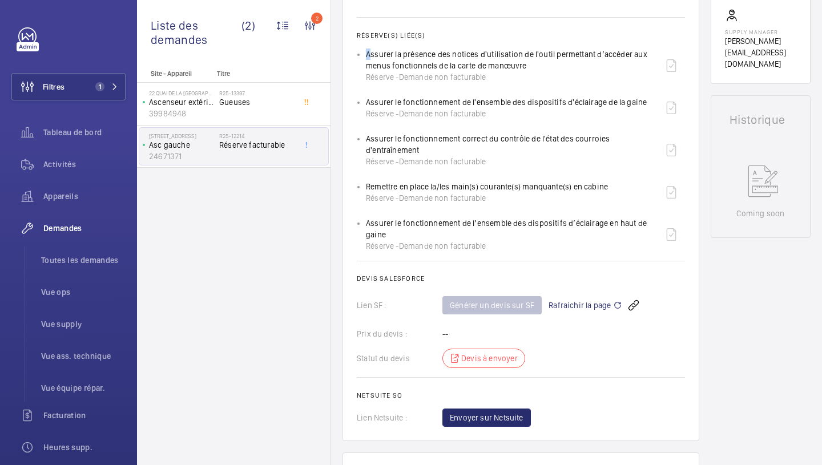
scroll to position [457, 0]
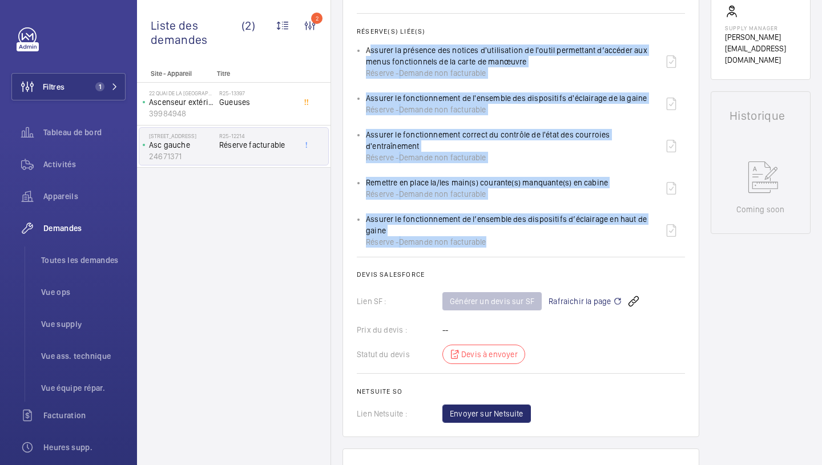
drag, startPoint x: 364, startPoint y: 254, endPoint x: 565, endPoint y: 276, distance: 202.3
click at [565, 248] on ul "Assurer la présence des notices d'utilisation de l'outil permettant d’accéder a…" at bounding box center [521, 146] width 328 height 203
click at [403, 79] on div "Assurer la présence des notices d'utilisation de l'outil permettant d’accéder a…" at bounding box center [512, 62] width 292 height 34
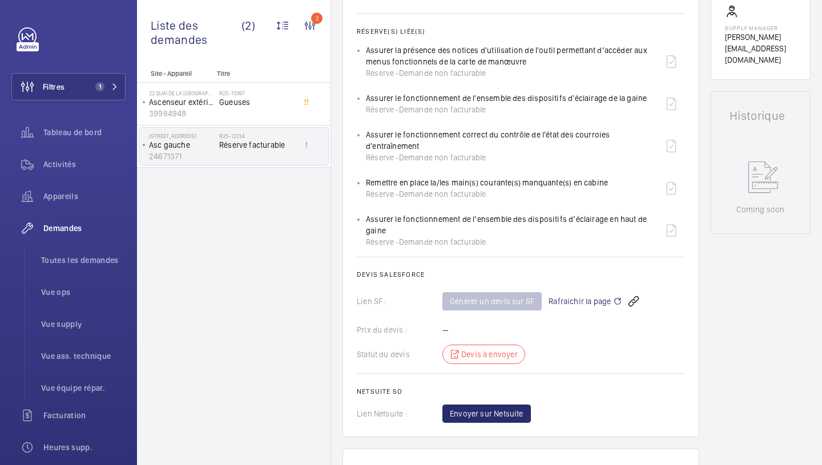
click at [362, 86] on ul "Assurer la présence des notices d'utilisation de l'outil permettant d’accéder a…" at bounding box center [521, 146] width 328 height 203
drag, startPoint x: 367, startPoint y: 81, endPoint x: 561, endPoint y: 101, distance: 194.6
click at [561, 79] on div "Assurer la présence des notices d'utilisation de l'outil permettant d’accéder a…" at bounding box center [512, 62] width 292 height 34
copy p "Assurer la présence des notices d'utilisation de l'outil permettant d’accéder a…"
click at [389, 115] on span "Réserve -" at bounding box center [382, 109] width 33 height 11
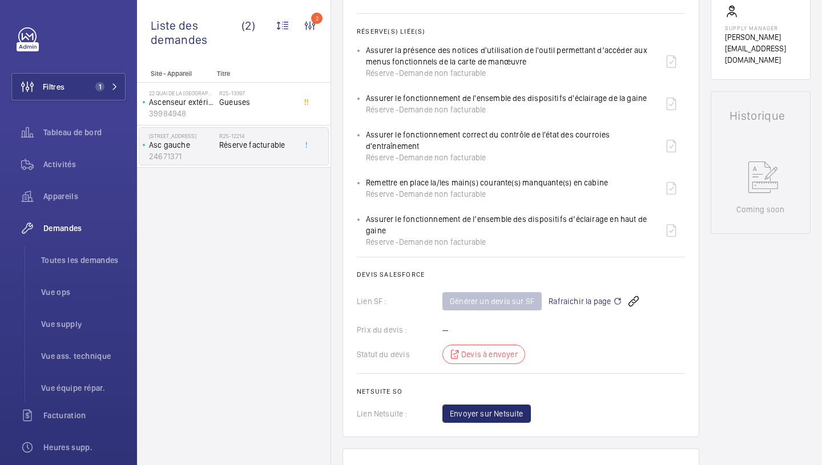
drag, startPoint x: 367, startPoint y: 168, endPoint x: 449, endPoint y: 179, distance: 83.5
click at [449, 163] on div "Assurer le fonctionnement correct du contrôle de l'état des courroies d'entraîn…" at bounding box center [512, 146] width 292 height 34
copy p "Assurer le fonctionnement correct du contrôle de l'état des courroies d'entraîn…"
